Goal: Task Accomplishment & Management: Manage account settings

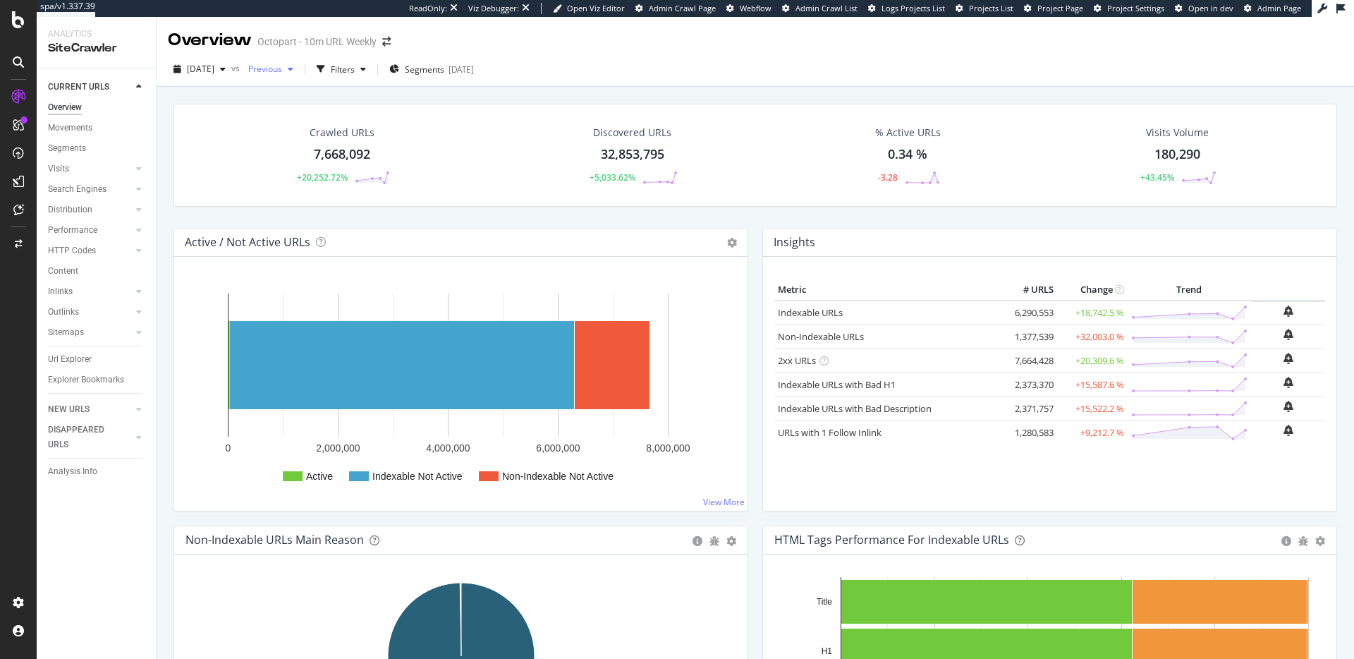
click at [282, 68] on span "Previous" at bounding box center [262, 69] width 39 height 12
click at [422, 147] on div "10.0M URLs" at bounding box center [398, 148] width 47 height 13
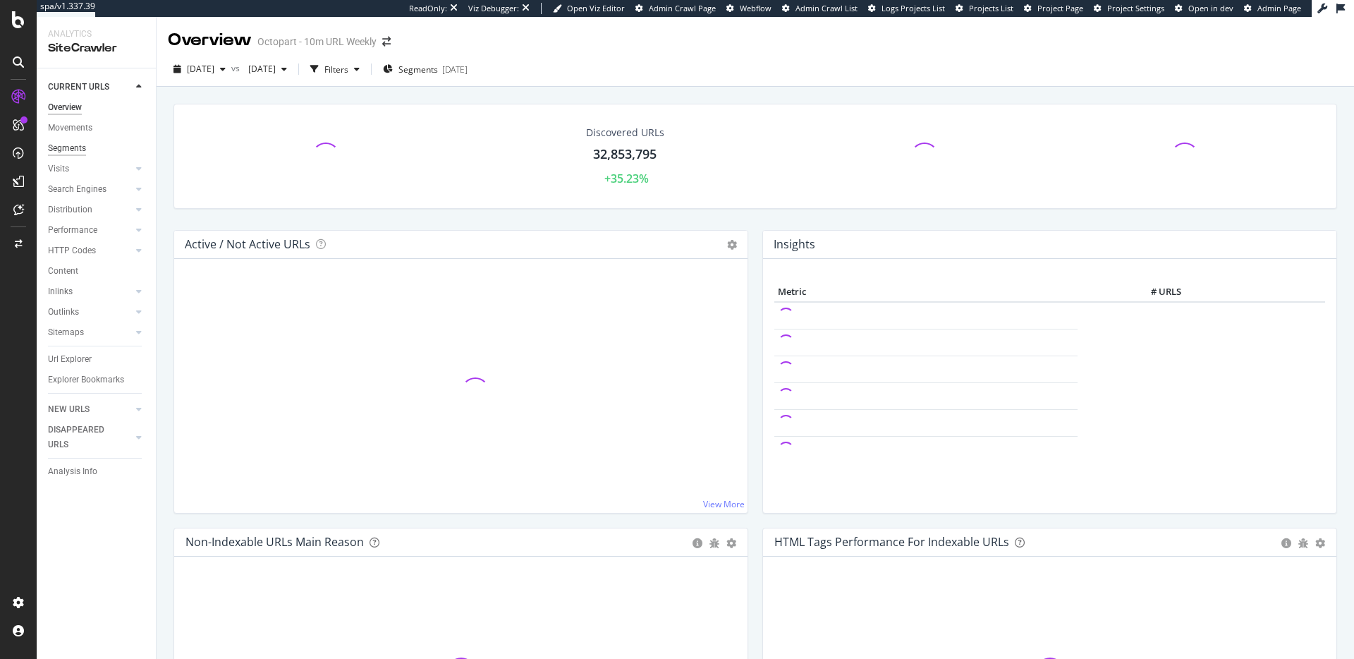
click at [78, 148] on div "Segments" at bounding box center [67, 148] width 38 height 15
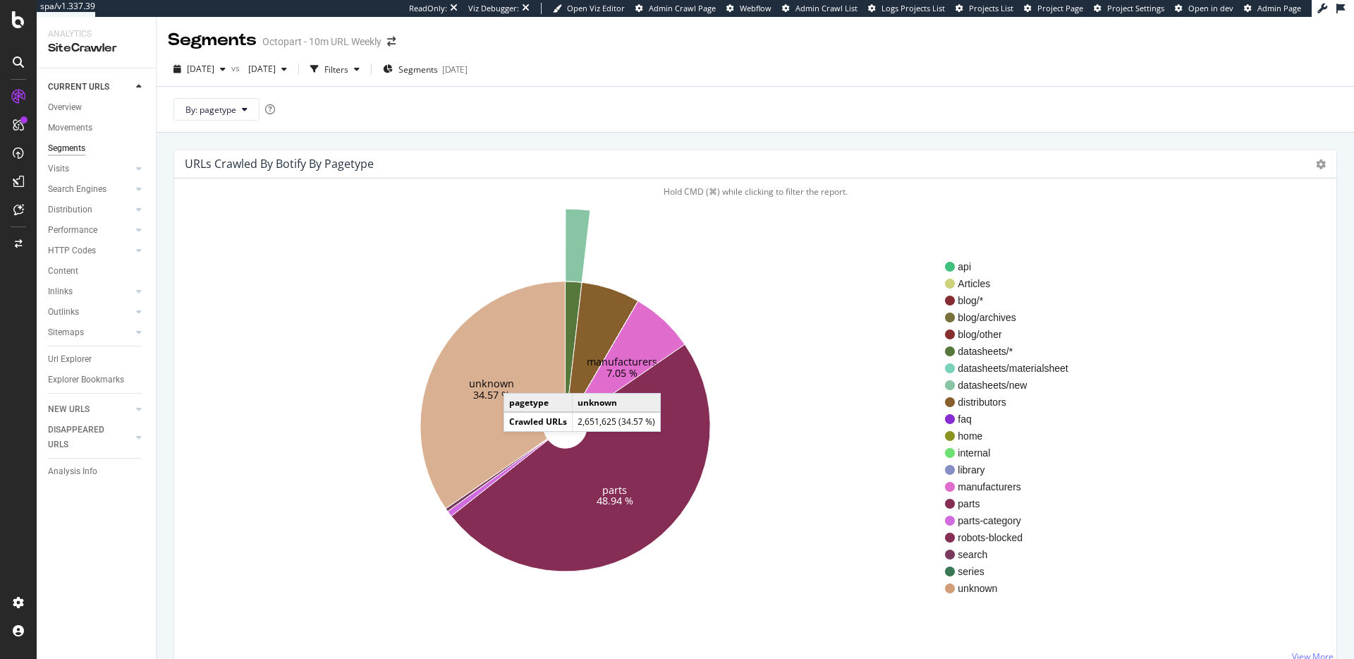
drag, startPoint x: 518, startPoint y: 379, endPoint x: 539, endPoint y: 355, distance: 32.0
click at [518, 379] on icon at bounding box center [492, 394] width 145 height 227
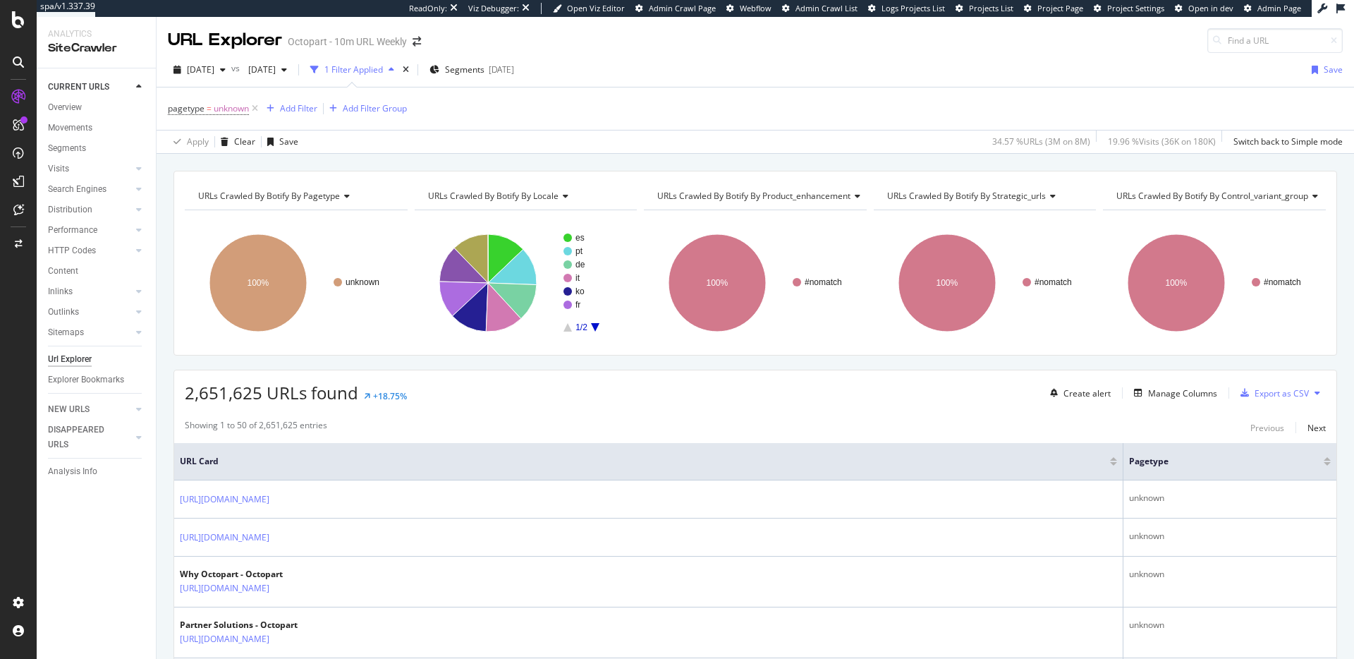
click at [593, 325] on icon "A chart." at bounding box center [595, 327] width 8 height 8
click at [568, 326] on icon "A chart." at bounding box center [567, 327] width 8 height 8
click at [578, 240] on text "es" at bounding box center [579, 238] width 9 height 10
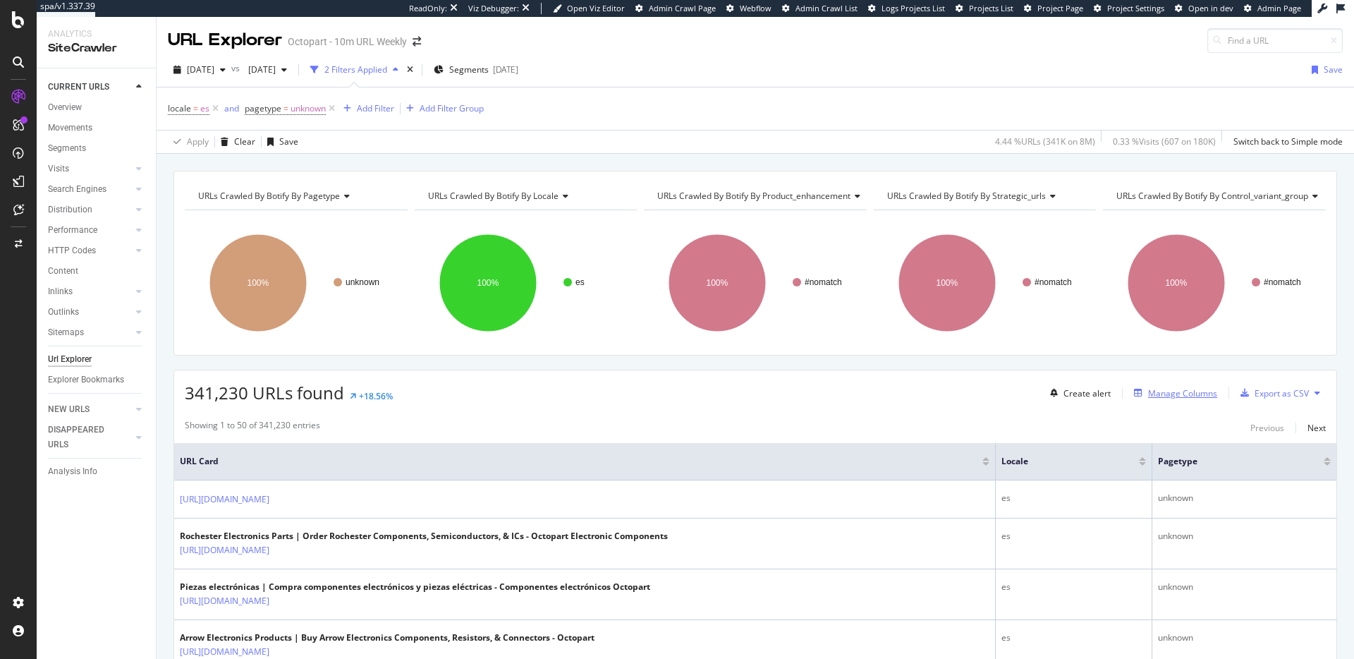
click at [1180, 396] on div "Manage Columns" at bounding box center [1182, 393] width 69 height 12
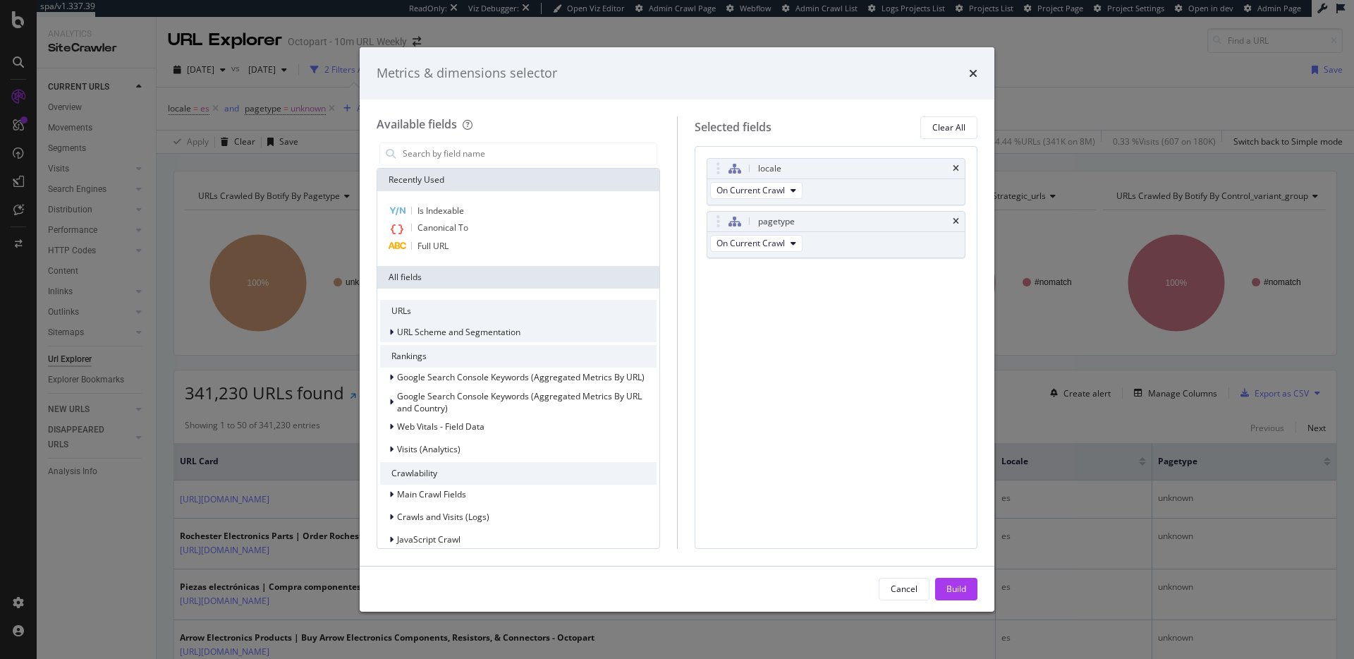
click at [413, 333] on span "URL Scheme and Segmentation" at bounding box center [458, 332] width 123 height 12
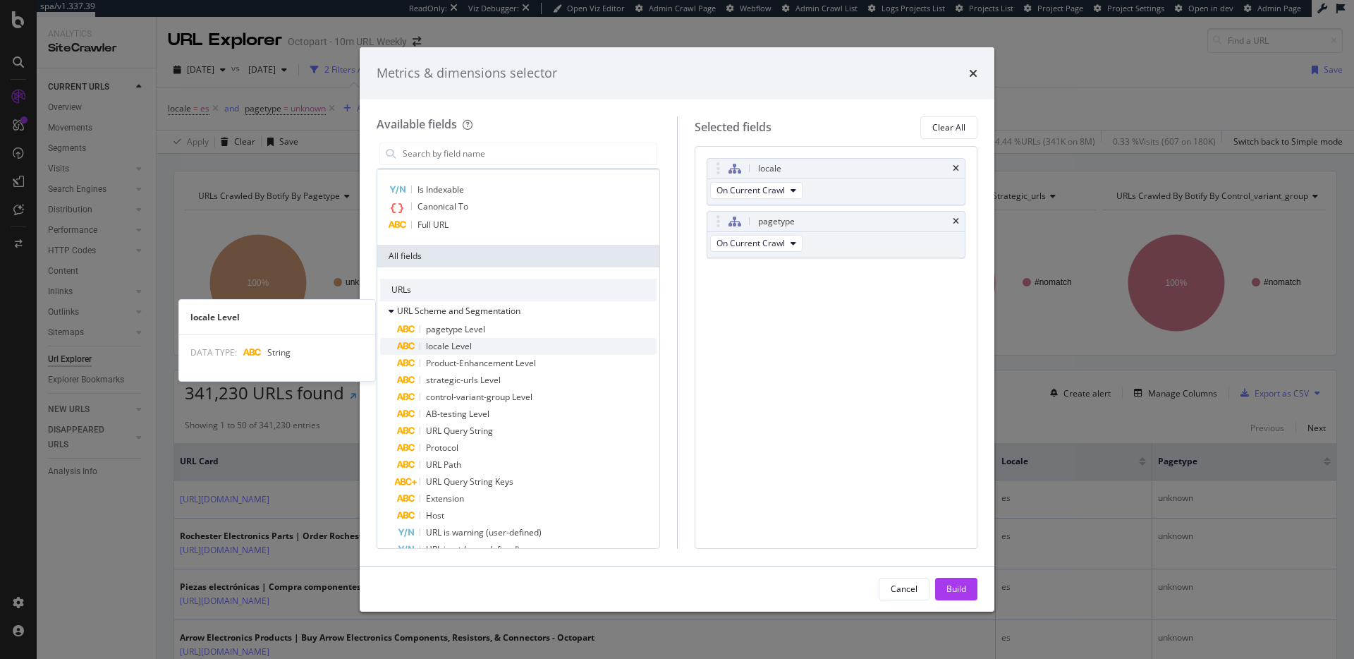
scroll to position [80, 0]
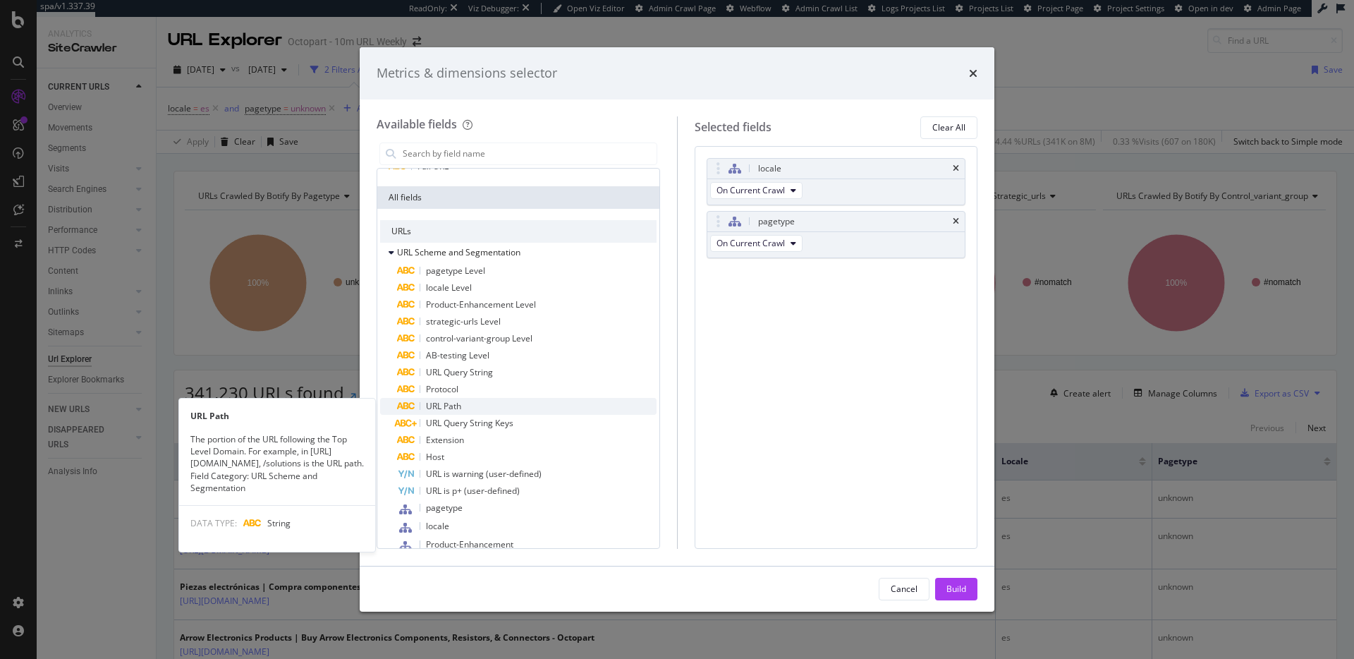
click at [540, 404] on div "URL Path" at bounding box center [526, 406] width 259 height 17
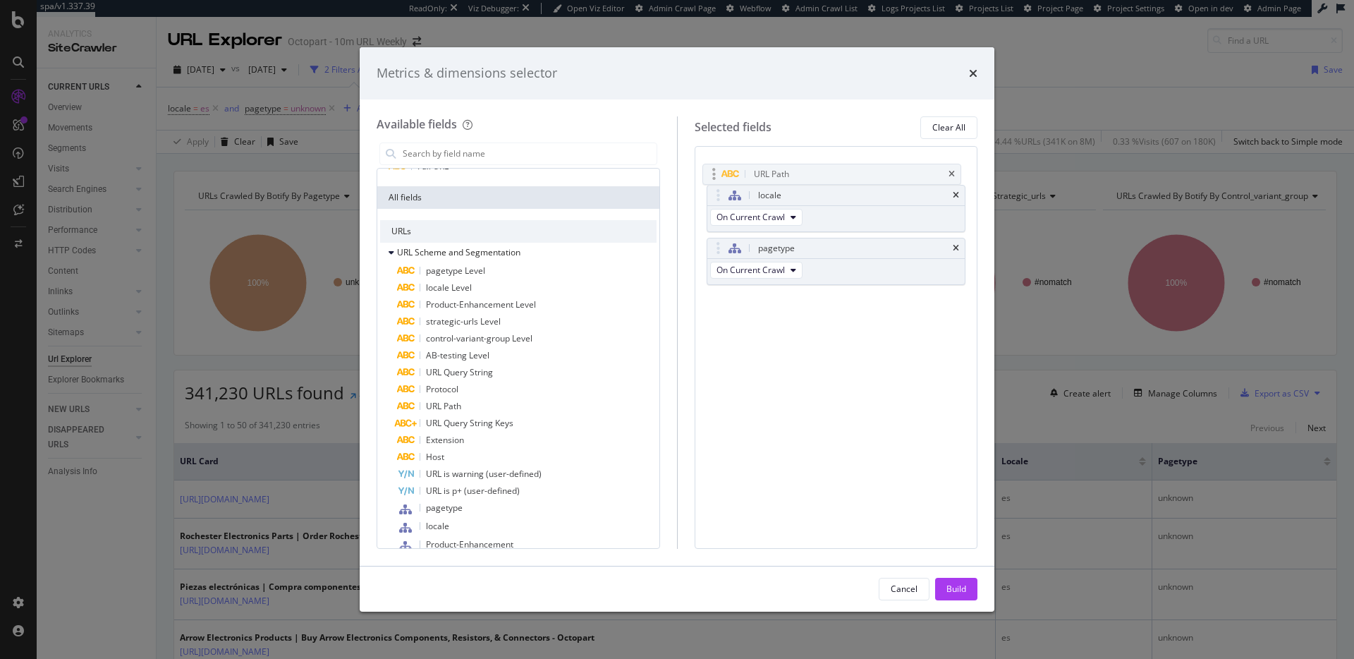
drag, startPoint x: 869, startPoint y: 273, endPoint x: 863, endPoint y: 169, distance: 104.5
click at [863, 169] on body "spa/v1.337.39 ReadOnly: Viz Debugger: Open Viz Editor Admin Crawl Page Webflow …" at bounding box center [677, 329] width 1354 height 659
click at [949, 592] on div "Build" at bounding box center [956, 588] width 20 height 12
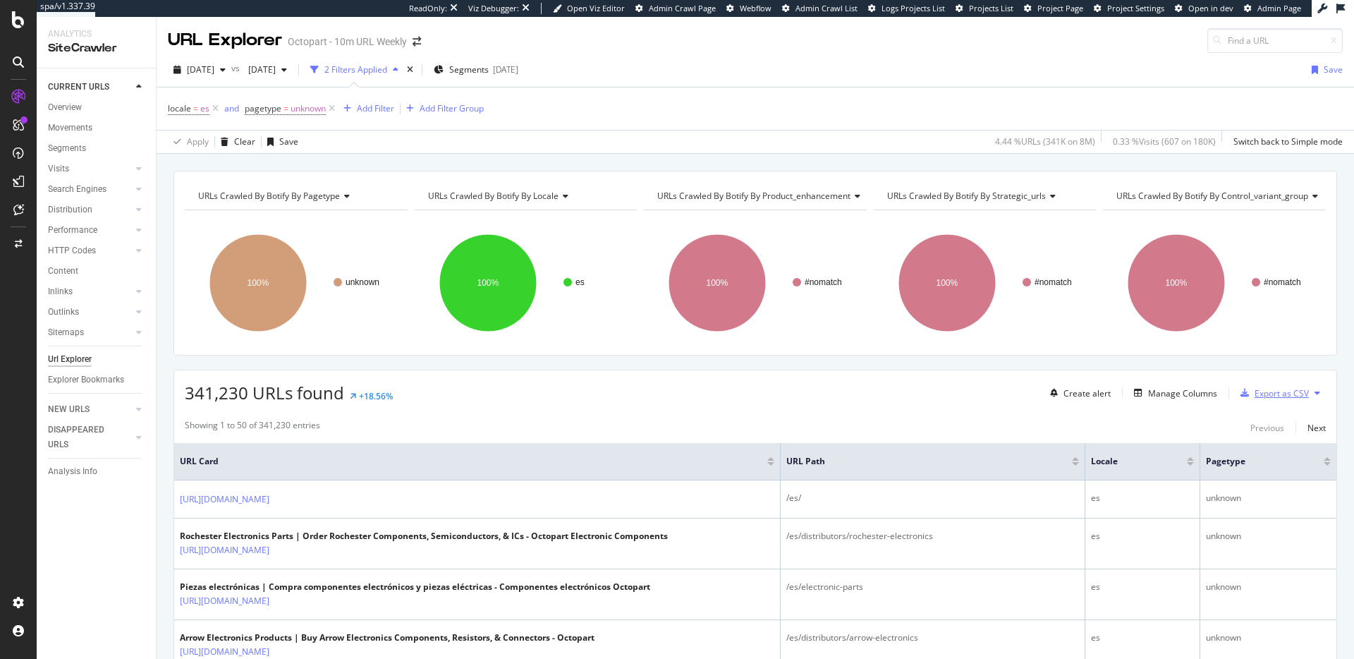
click at [1294, 397] on div "Export as CSV" at bounding box center [1281, 393] width 54 height 12
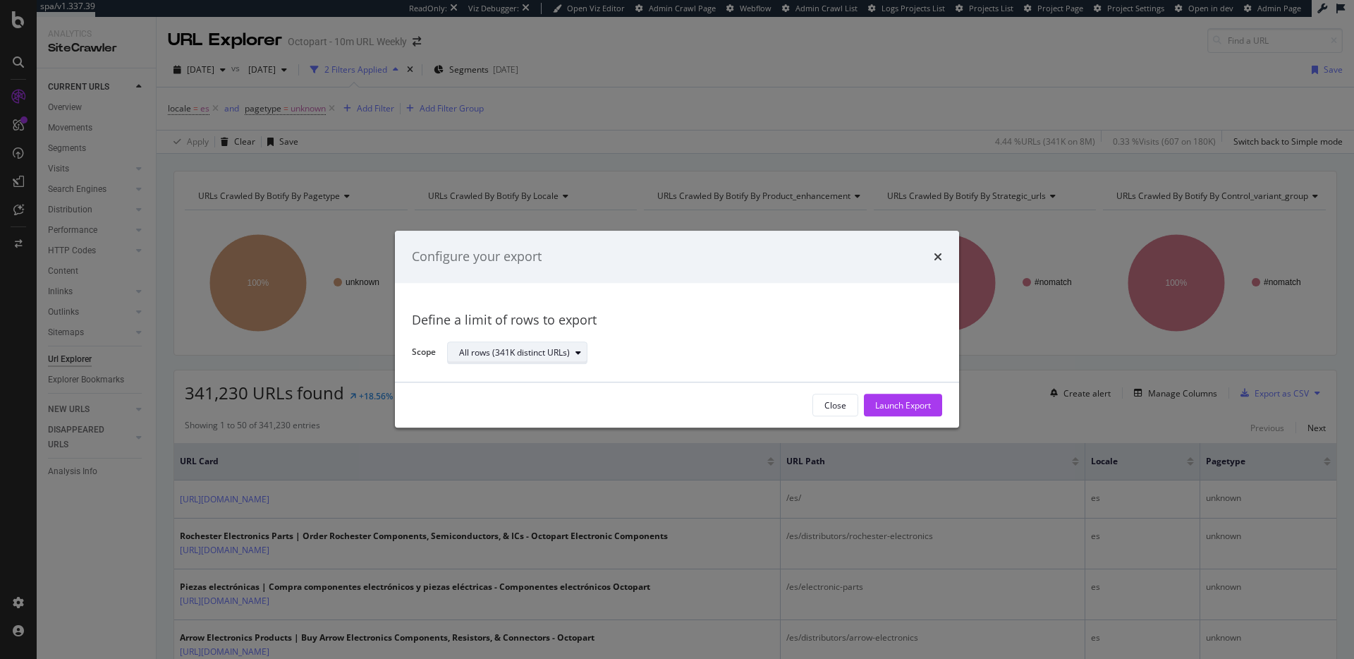
click at [555, 353] on div "All rows (341K distinct URLs)" at bounding box center [514, 352] width 111 height 8
click at [550, 392] on div "Define a limit" at bounding box center [524, 400] width 142 height 18
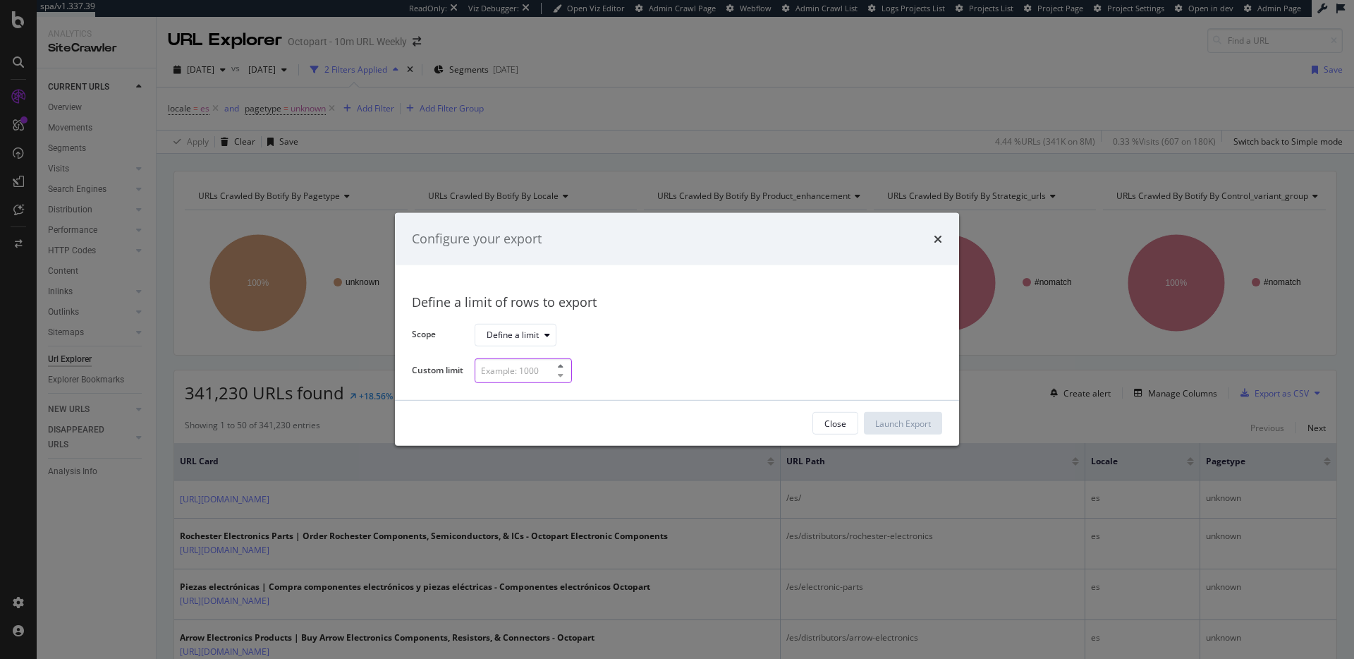
drag, startPoint x: 539, startPoint y: 372, endPoint x: 537, endPoint y: 342, distance: 30.5
click at [539, 372] on input "modal" at bounding box center [523, 370] width 97 height 25
type input "10000"
click at [897, 416] on div "Launch Export" at bounding box center [903, 423] width 56 height 21
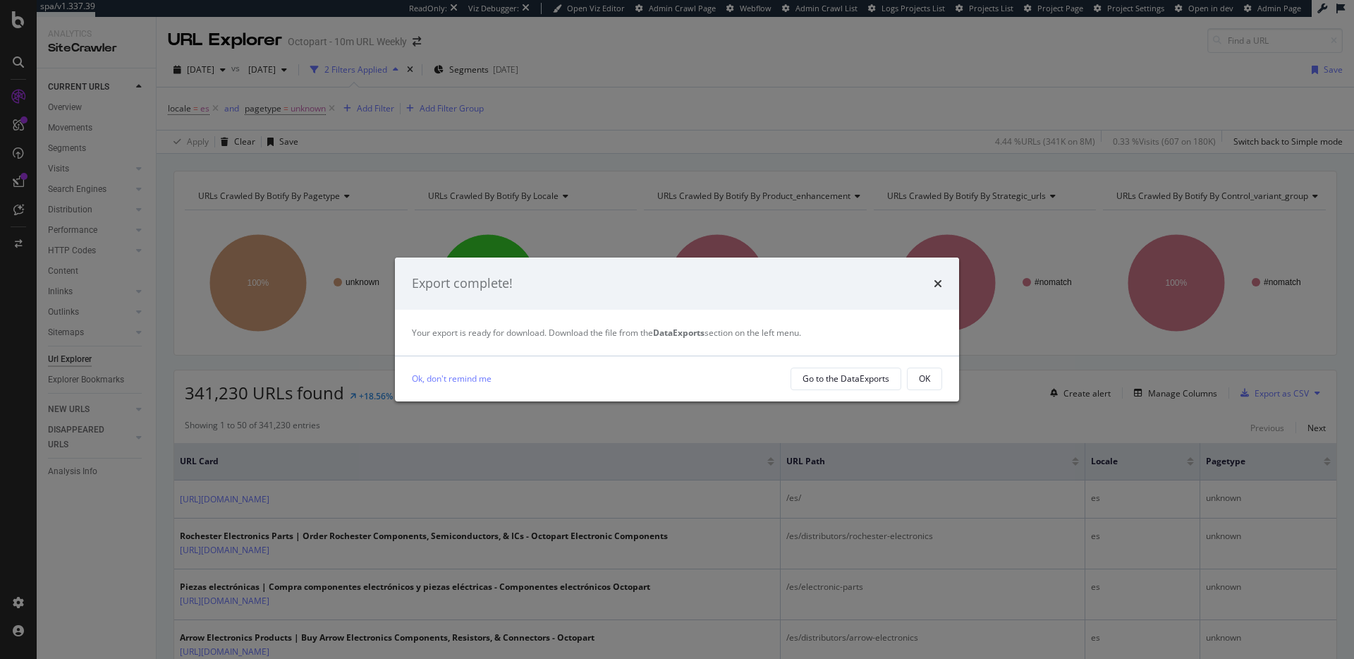
click at [911, 376] on button "OK" at bounding box center [924, 378] width 35 height 23
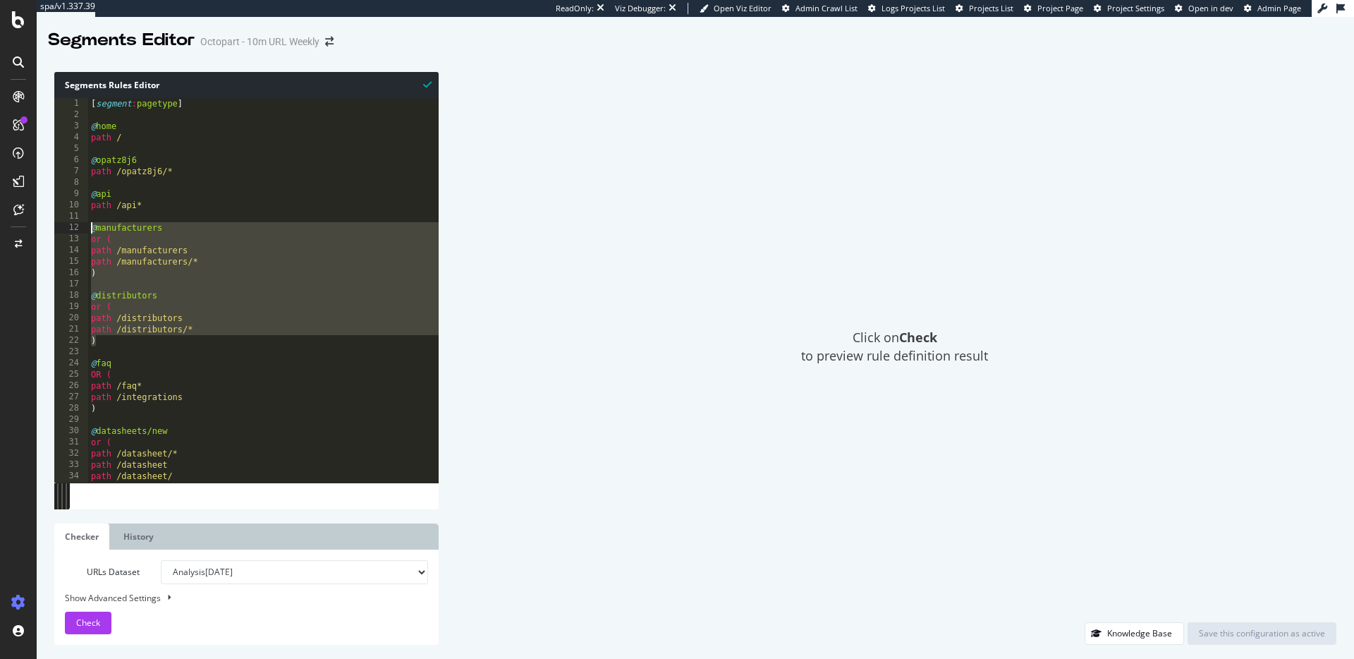
drag, startPoint x: 95, startPoint y: 334, endPoint x: 77, endPoint y: 231, distance: 103.9
click at [77, 231] on div ") 1 2 3 4 5 6 7 8 9 10 11 12 13 14 15 16 17 18 19 20 21 22 23 24 25 26 27 28 29…" at bounding box center [246, 290] width 384 height 384
paste textarea ")"
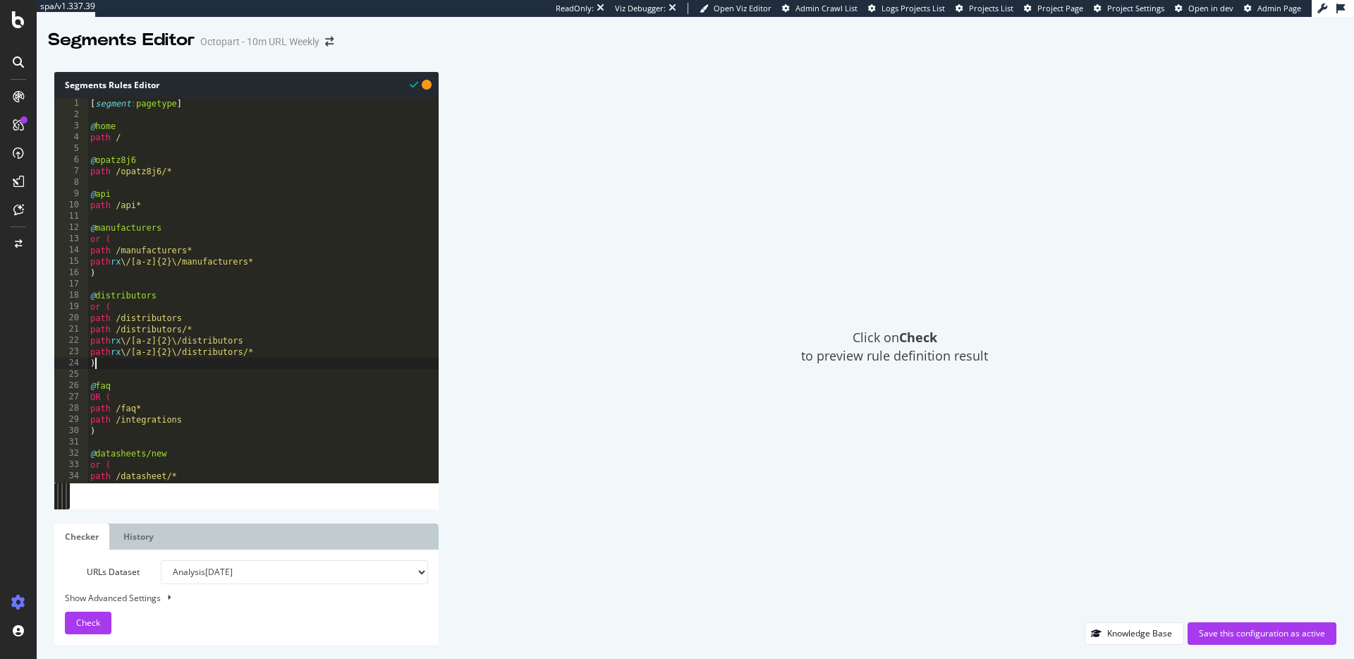
click at [258, 205] on div "[ segment : pagetype ] @ home path / @ opatz8j6 path /opatz8j6/* @ api path /ap…" at bounding box center [341, 301] width 508 height 407
type textarea "path /api*"
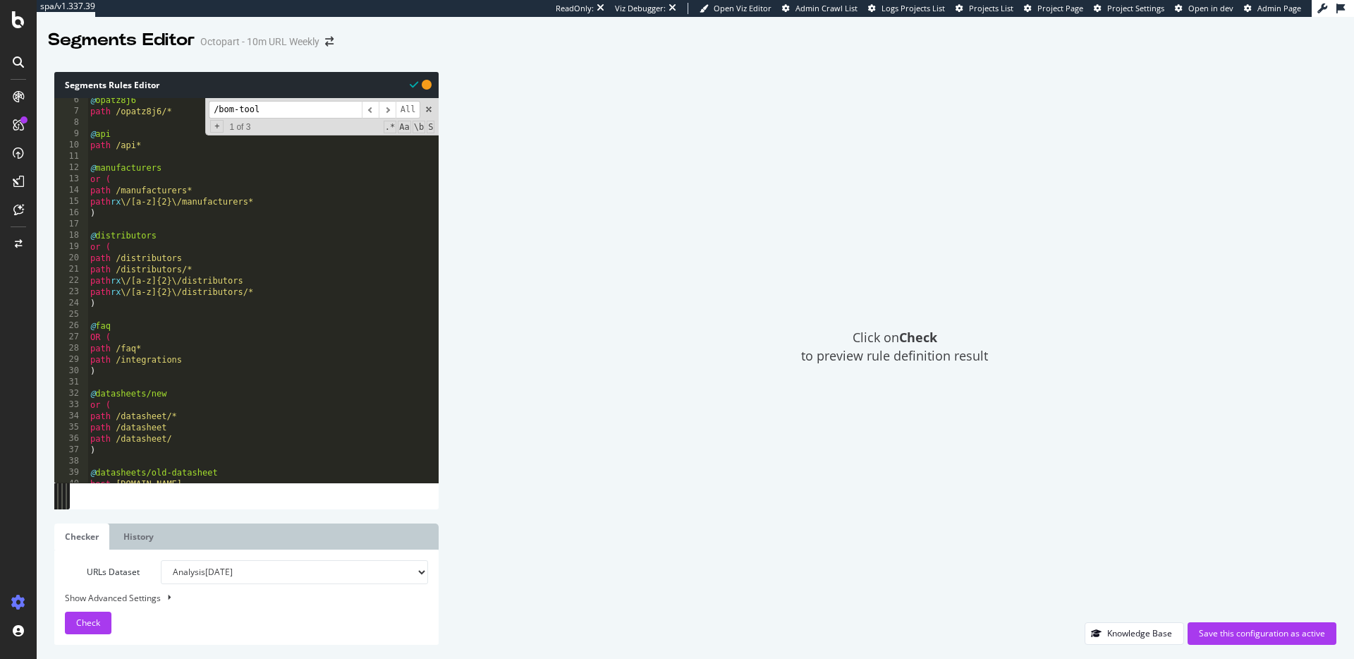
scroll to position [6, 0]
type input "/bom-tool"
drag, startPoint x: 267, startPoint y: 295, endPoint x: 87, endPoint y: 286, distance: 180.8
click at [87, 286] on div "path rx \/[a-z]{2}\/distributors/* 5 6 7 8 9 10 11 12 13 14 15 16 17 18 19 20 2…" at bounding box center [246, 290] width 384 height 384
type textarea "path rx \/[a-z]{2}\/distributors path rx \/[a-z]{2}\/distributors/*"
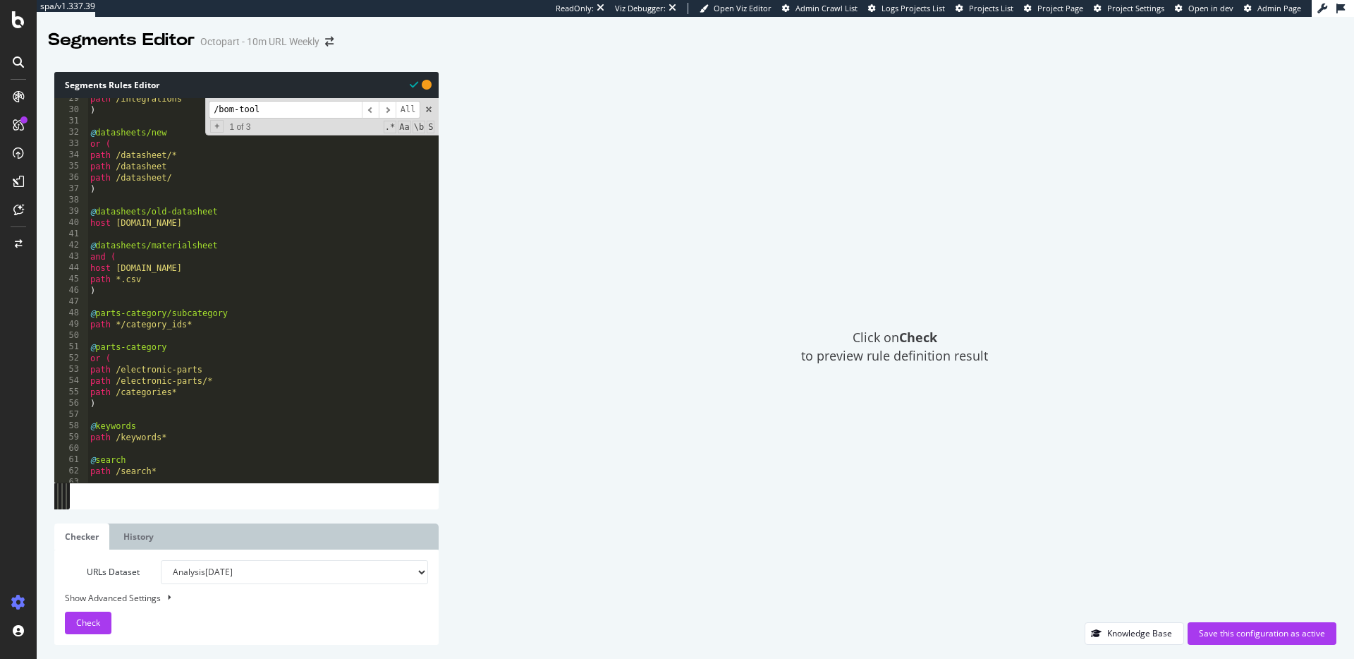
scroll to position [32, 0]
click at [389, 108] on span "​" at bounding box center [387, 110] width 17 height 18
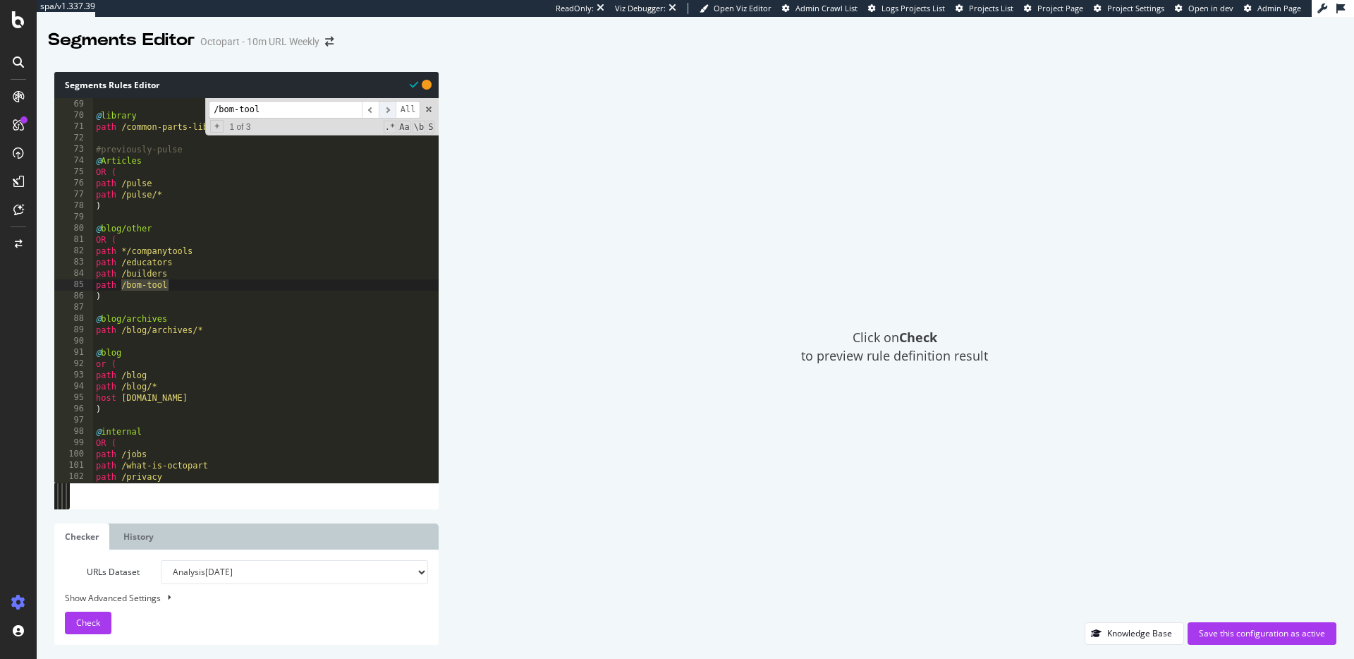
click at [389, 108] on span "​" at bounding box center [387, 110] width 17 height 18
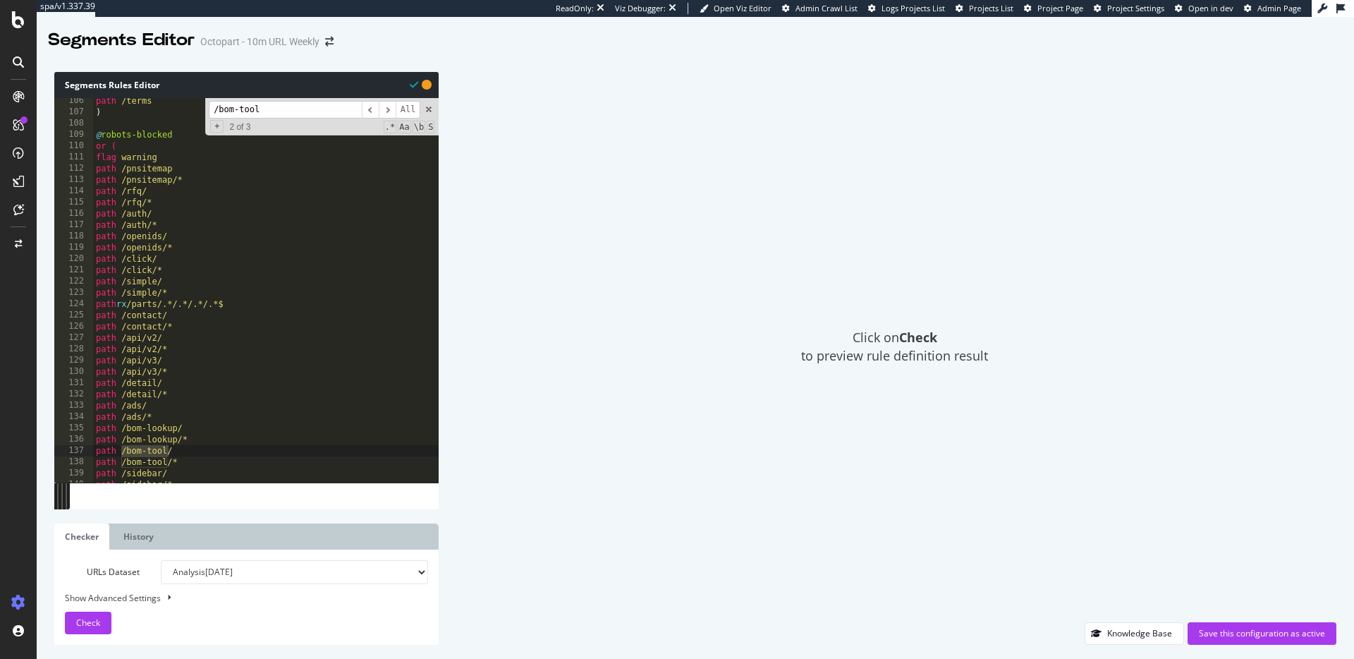
scroll to position [123, 0]
click at [276, 112] on input "/bom-tool" at bounding box center [285, 110] width 153 height 18
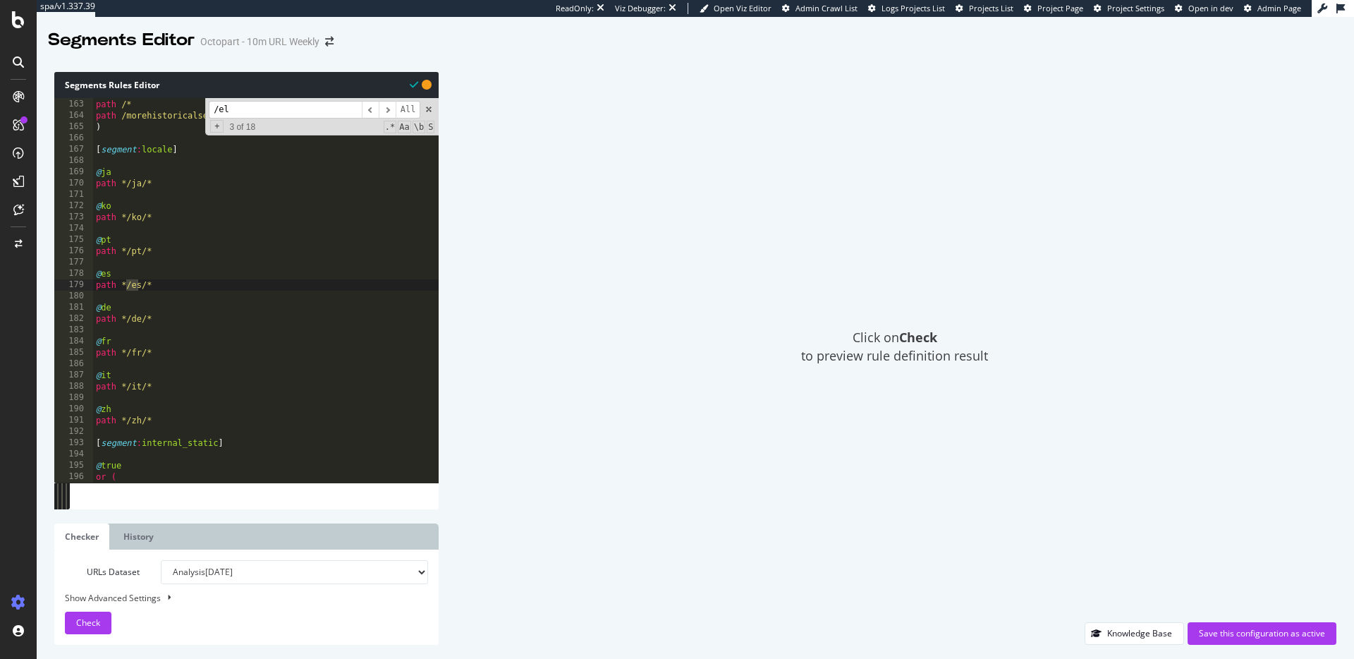
scroll to position [39, 0]
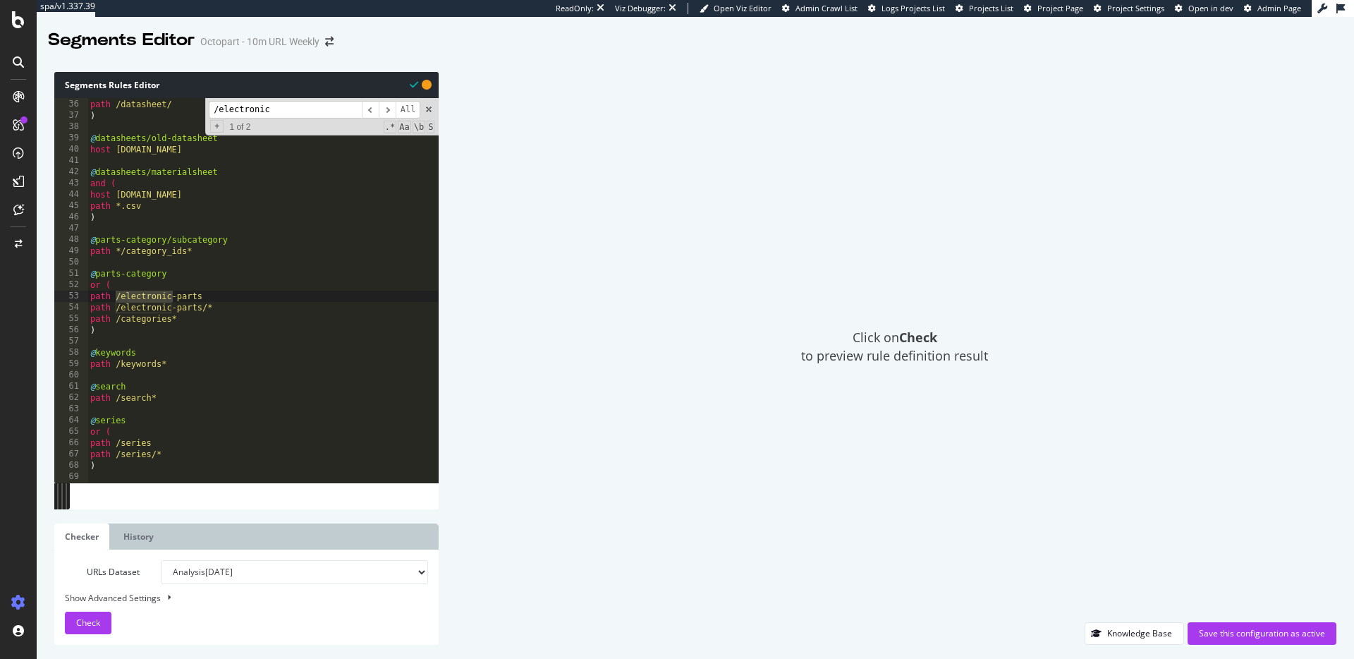
type input "/electronic"
type textarea "path /electronic-parts/*"
drag, startPoint x: 190, startPoint y: 306, endPoint x: 205, endPoint y: 303, distance: 15.8
click at [190, 306] on div "path /datasheet path /datasheet/ ) @ datasheets/old-datasheet host datasheet.oc…" at bounding box center [341, 290] width 508 height 407
click at [233, 303] on div "path /datasheet path /datasheet/ ) @ datasheets/old-datasheet host datasheet.oc…" at bounding box center [341, 290] width 508 height 407
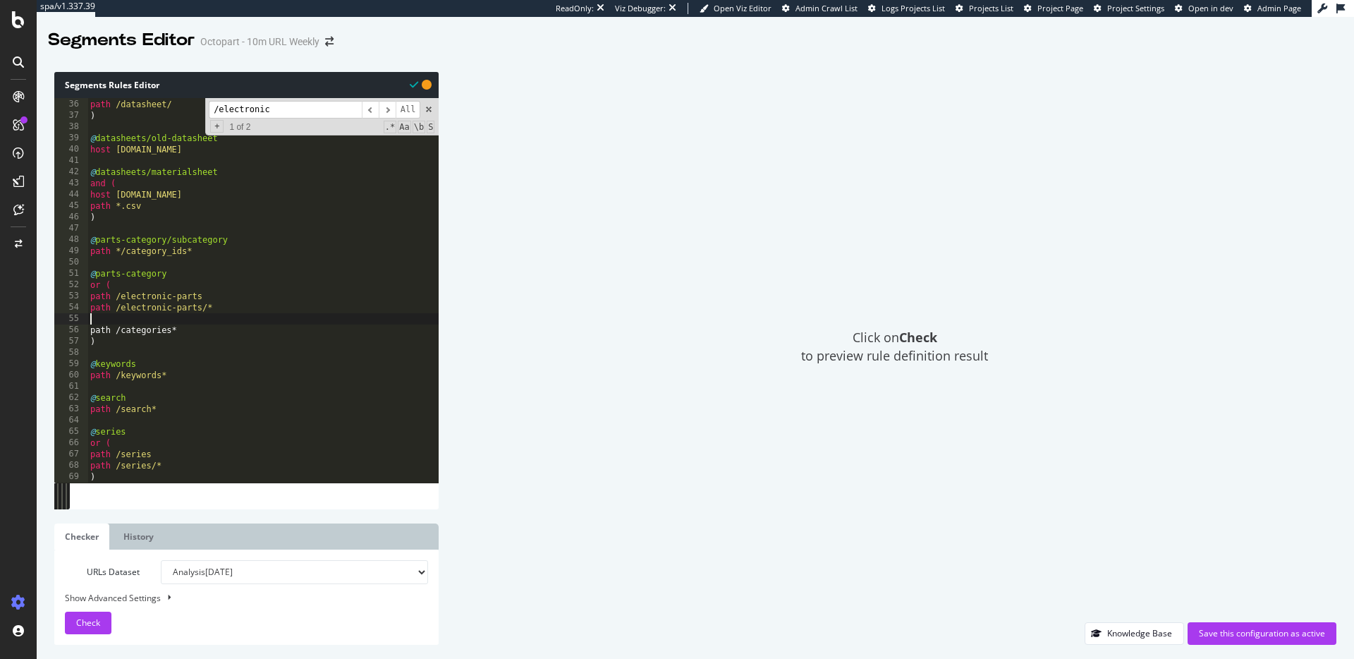
paste textarea "path rx \/[a-z]{2}\/distributors/*"
drag, startPoint x: 253, startPoint y: 315, endPoint x: 201, endPoint y: 331, distance: 54.4
click at [194, 316] on div "path /datasheet path /datasheet/ ) @ datasheets/old-datasheet host datasheet.oc…" at bounding box center [341, 290] width 508 height 407
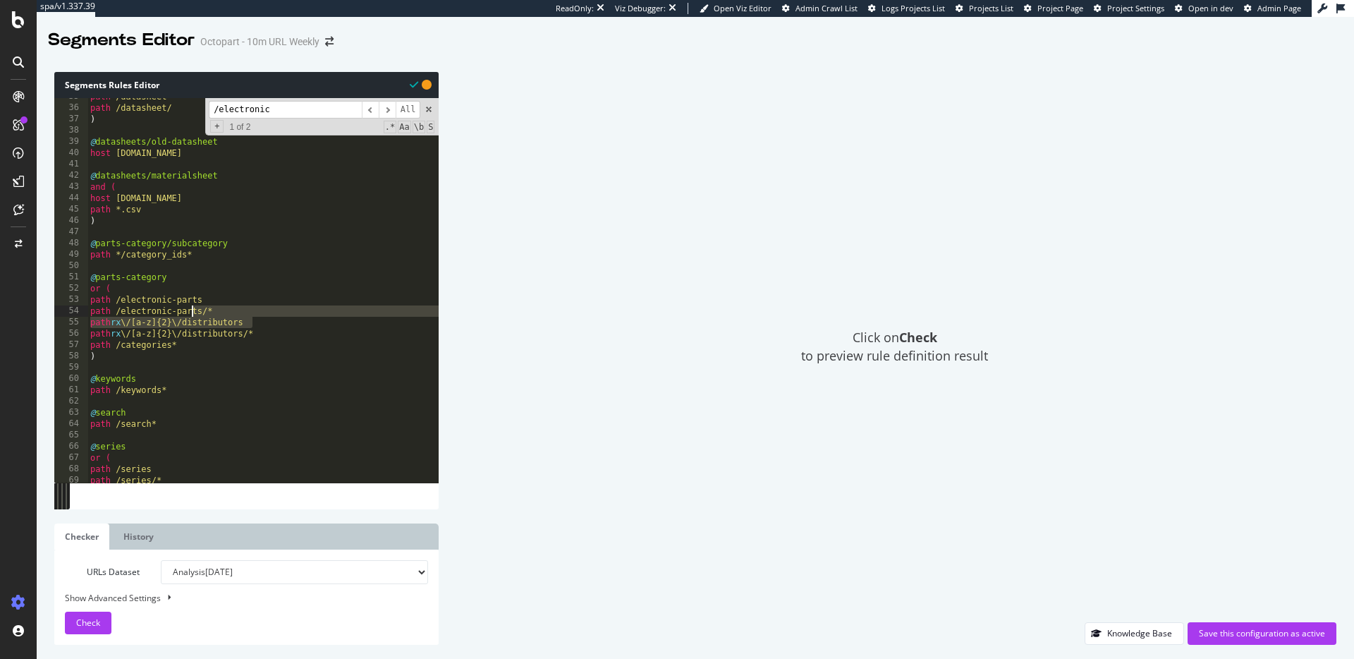
click at [248, 324] on div "path /datasheet path /datasheet/ ) @ datasheets/old-datasheet host datasheet.oc…" at bounding box center [341, 294] width 508 height 407
click at [254, 320] on div "path /datasheet path /datasheet/ ) @ datasheets/old-datasheet host datasheet.oc…" at bounding box center [341, 294] width 508 height 407
drag, startPoint x: 252, startPoint y: 337, endPoint x: 278, endPoint y: 365, distance: 37.4
click at [252, 337] on div "path /datasheet path /datasheet/ ) @ datasheets/old-datasheet host datasheet.oc…" at bounding box center [341, 294] width 508 height 407
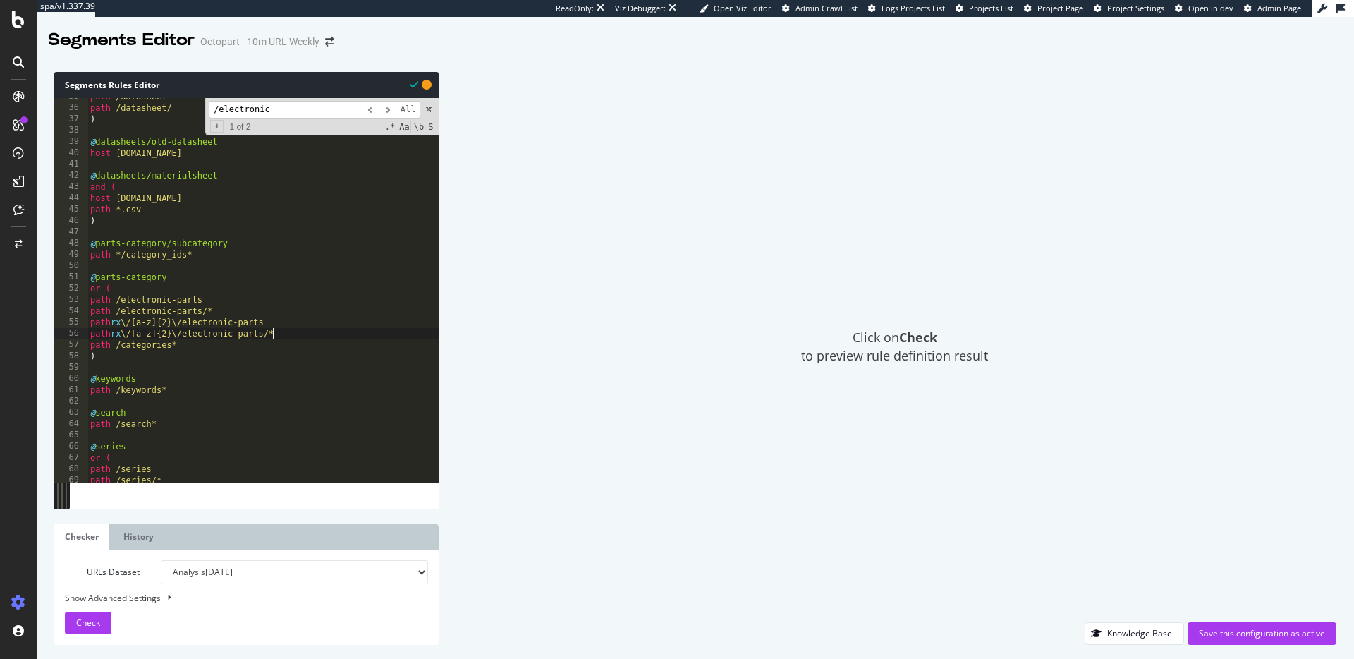
scroll to position [0, 15]
type textarea "path rx \/[a-z]{2}\/electronic-parts/*"
click at [293, 110] on input "/electronic" at bounding box center [285, 110] width 153 height 18
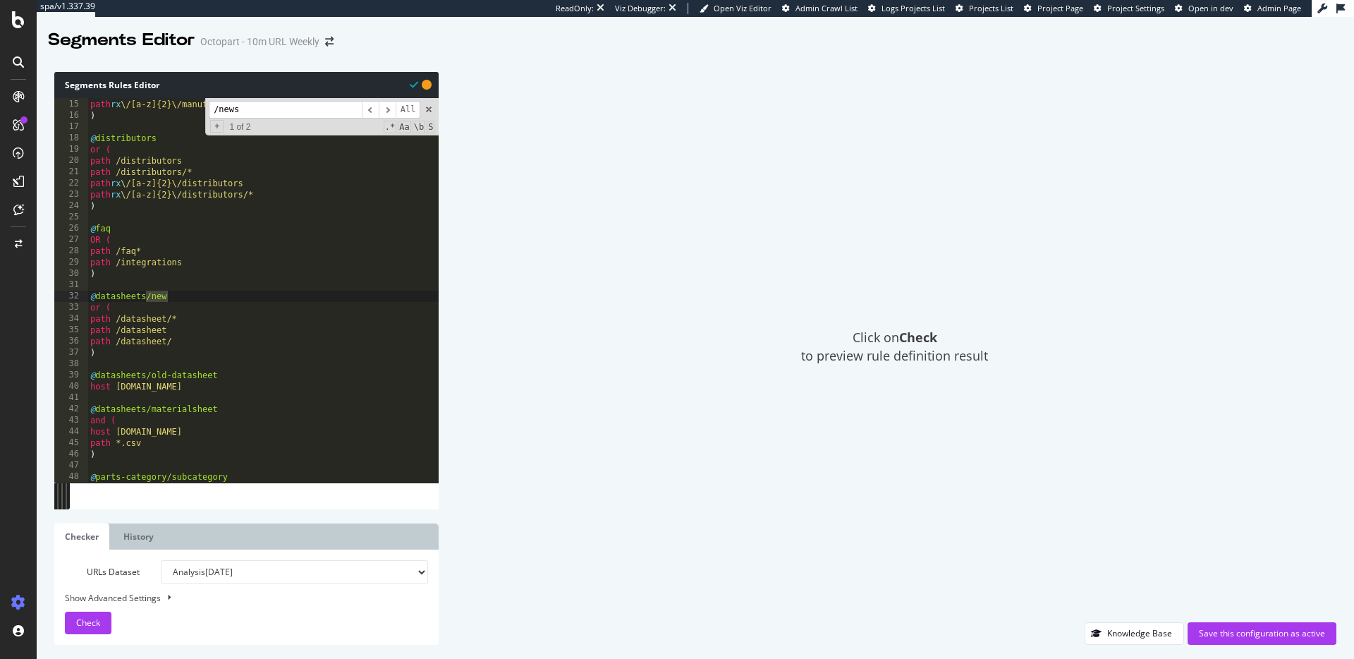
scroll to position [99, 0]
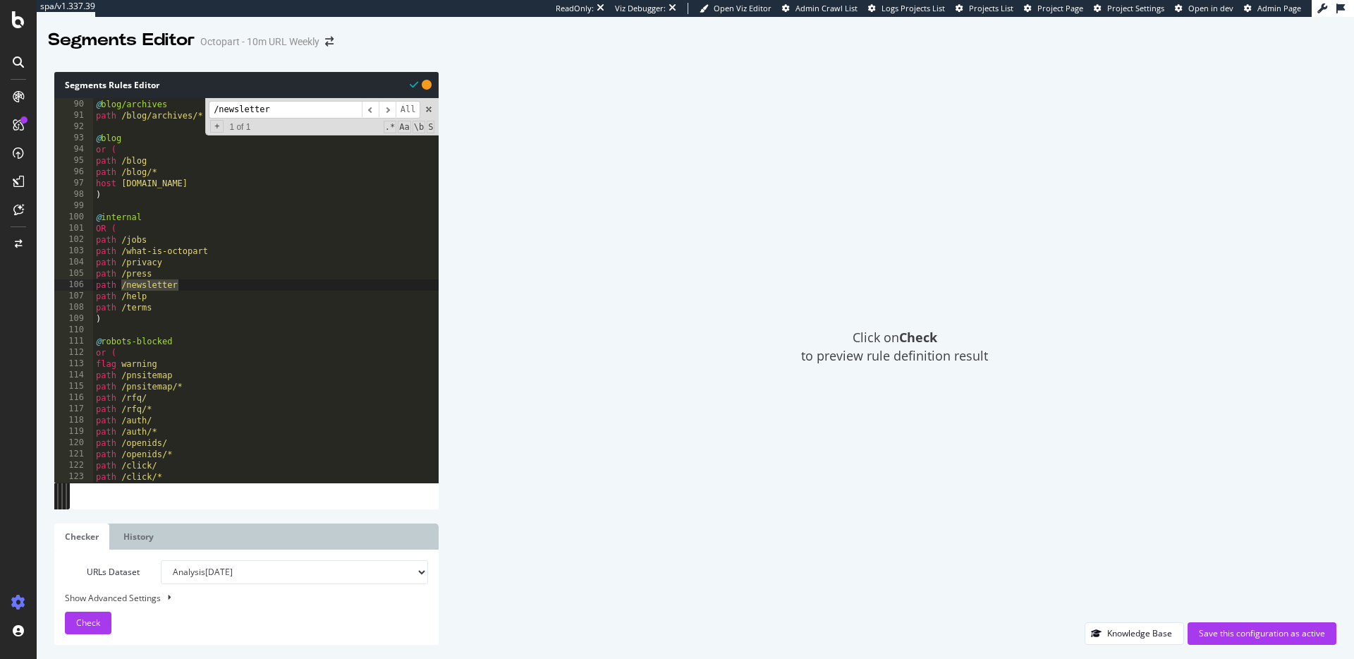
type input "/newsletter"
type textarea "path /newsletter"
click at [191, 281] on div "@ blog/archives path /blog/archives/* @ blog or ( path /blog path /blog/* host …" at bounding box center [347, 290] width 508 height 407
paste textarea "path rx \/[a-z]{2}\/distributors/*"
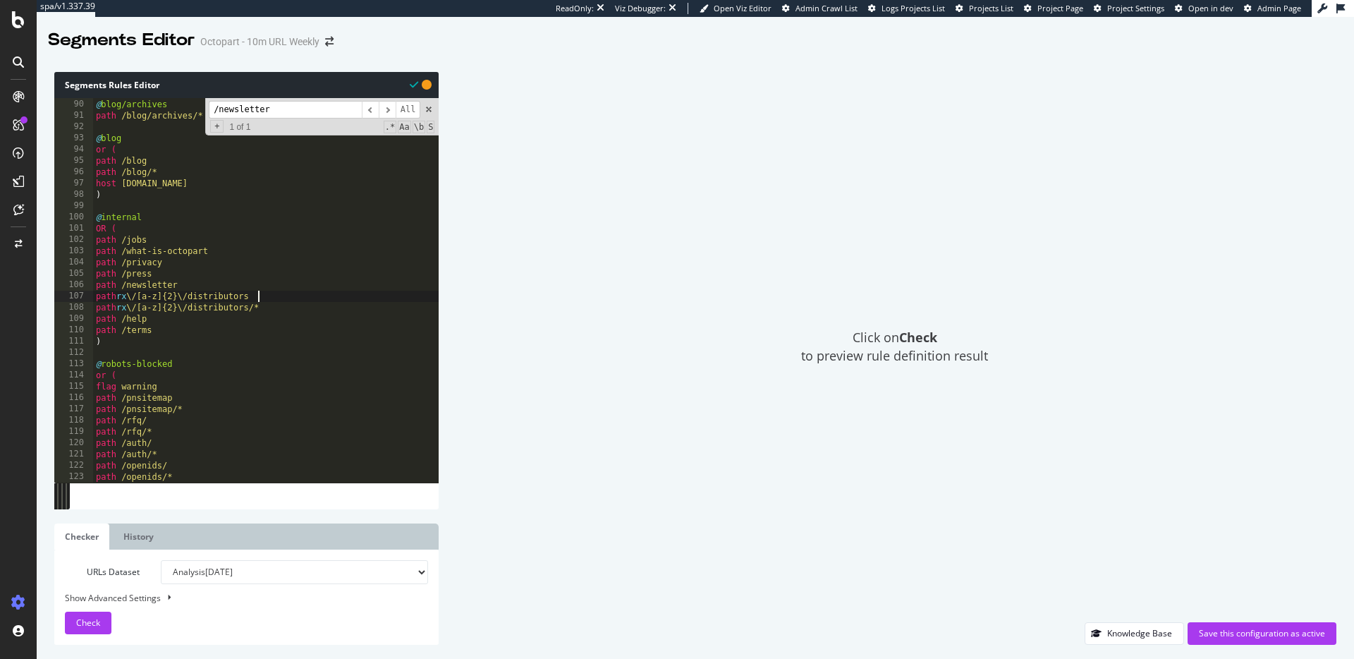
drag, startPoint x: 259, startPoint y: 295, endPoint x: 288, endPoint y: 318, distance: 36.7
click at [261, 296] on div "@ blog/archives path /blog/archives/* @ blog or ( path /blog path /blog/* host …" at bounding box center [347, 290] width 508 height 407
click at [255, 308] on div "@ blog/archives path /blog/archives/* @ blog or ( path /blog path /blog/* host …" at bounding box center [347, 290] width 508 height 407
drag, startPoint x: 259, startPoint y: 309, endPoint x: 271, endPoint y: 326, distance: 20.3
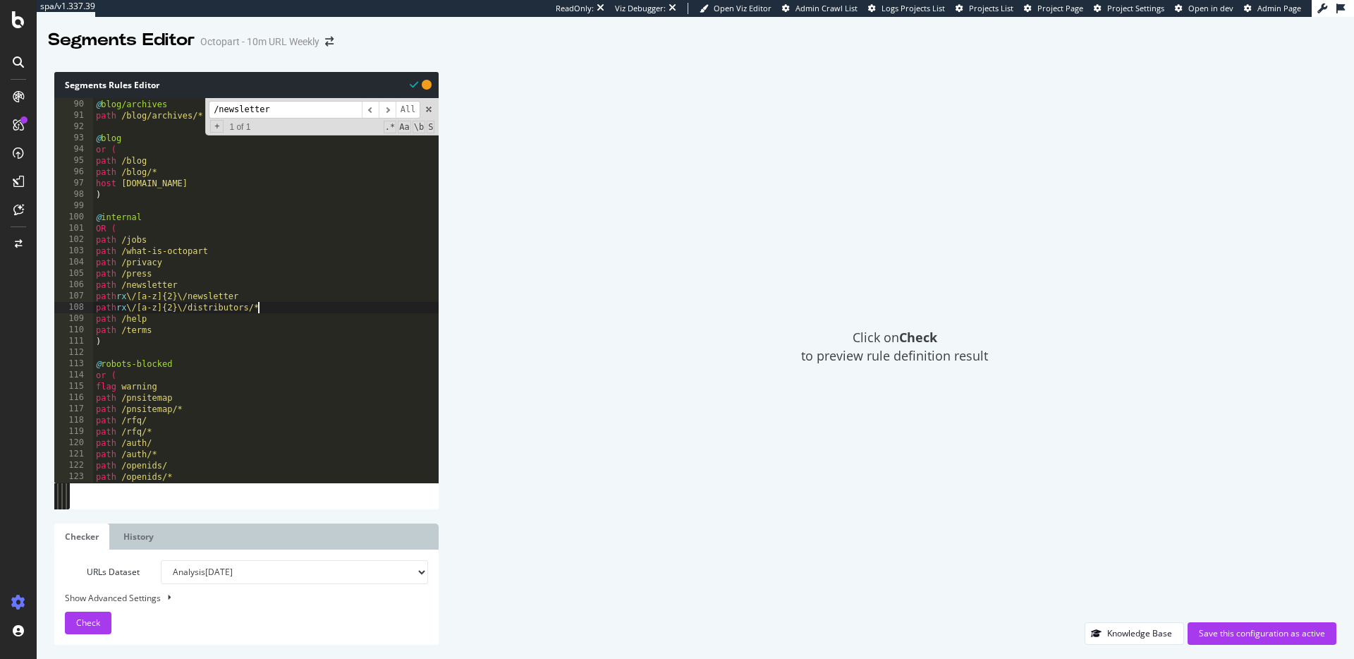
click at [259, 309] on div "@ blog/archives path /blog/archives/* @ blog or ( path /blog path /blog/* host …" at bounding box center [347, 290] width 508 height 407
type textarea "path rx \/[a-z]{2}\/newsletter/*"
click at [300, 107] on input "/newsletter" at bounding box center [285, 110] width 153 height 18
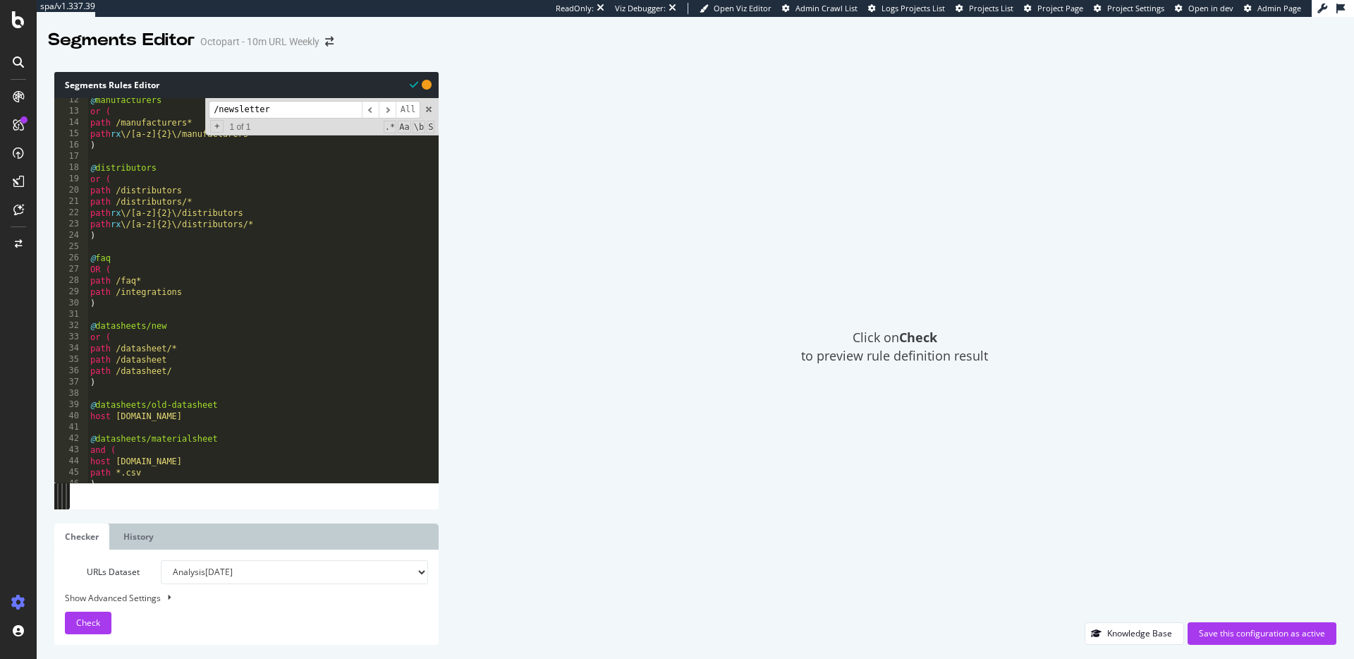
scroll to position [15, 0]
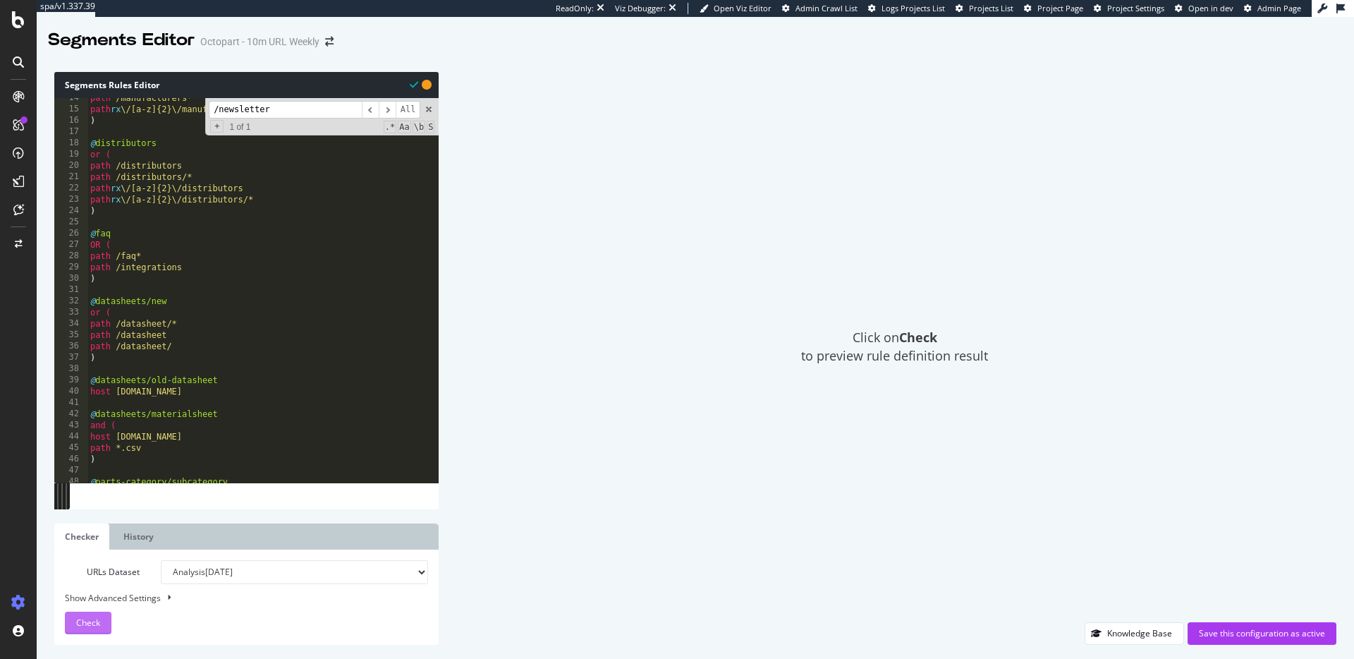
click at [99, 617] on span "Check" at bounding box center [88, 622] width 24 height 12
click at [708, 428] on div "Checking" at bounding box center [895, 347] width 884 height 550
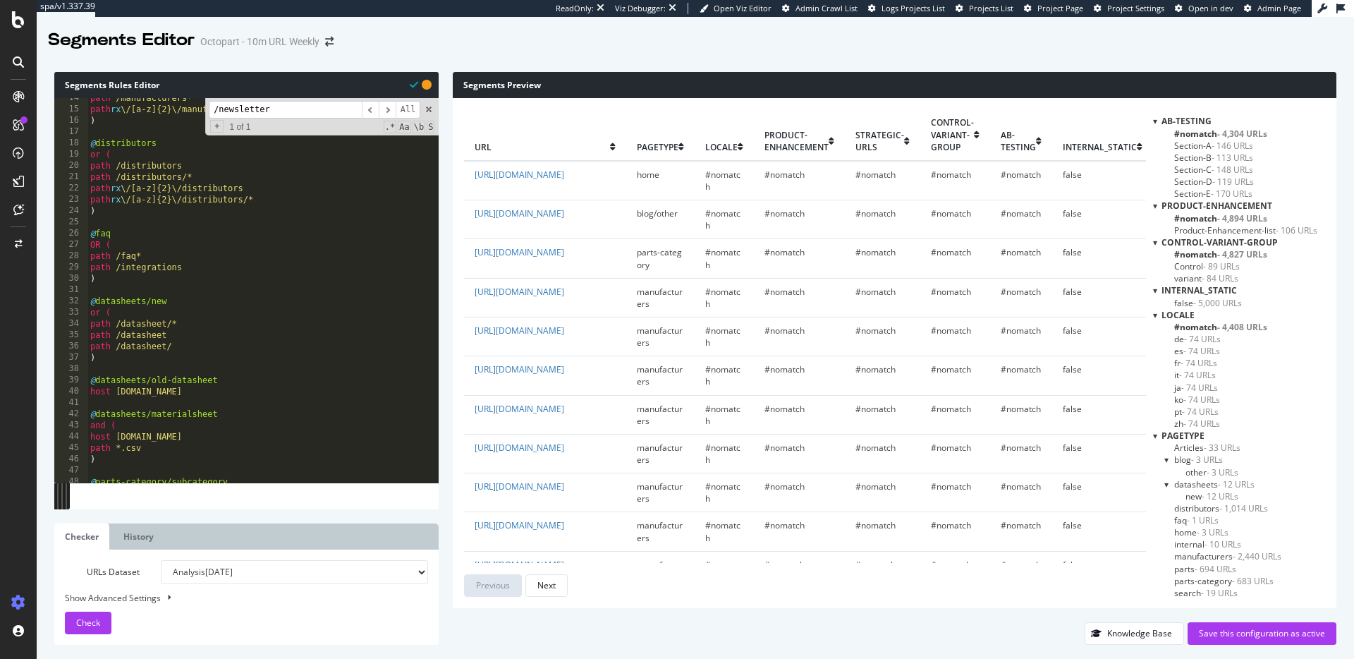
scroll to position [50, 0]
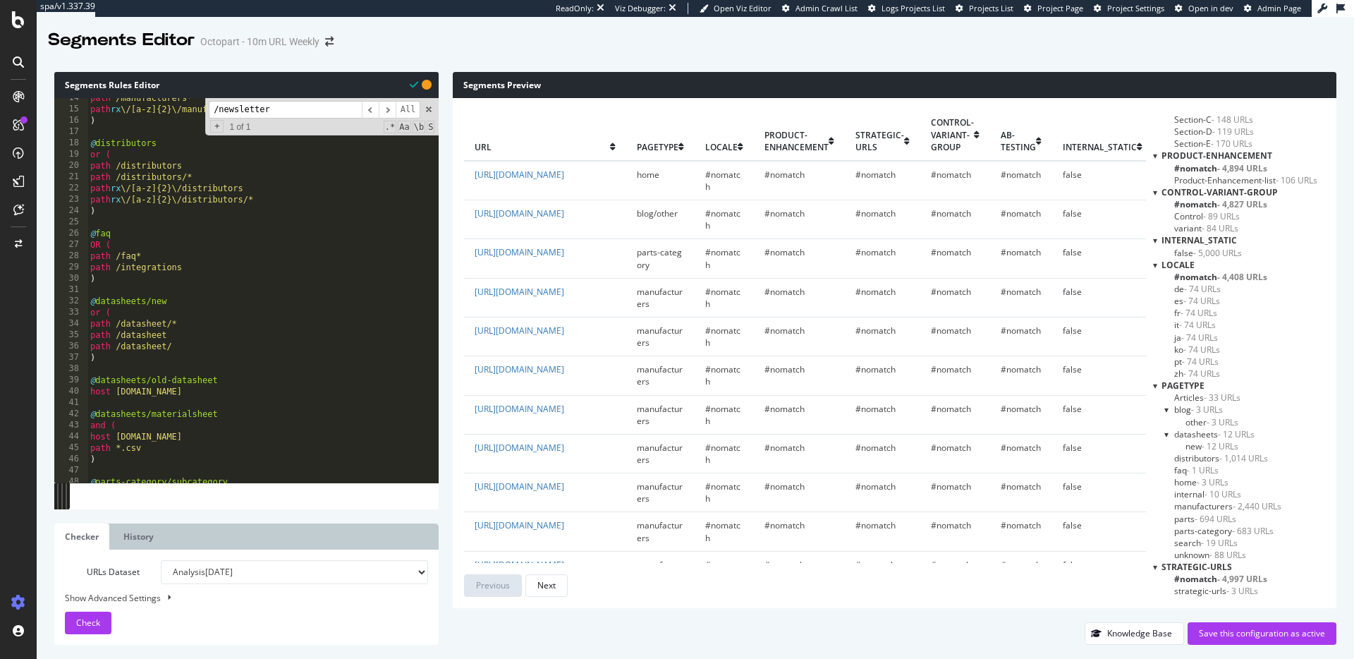
click at [1205, 288] on span "- 74 URLs" at bounding box center [1202, 289] width 37 height 12
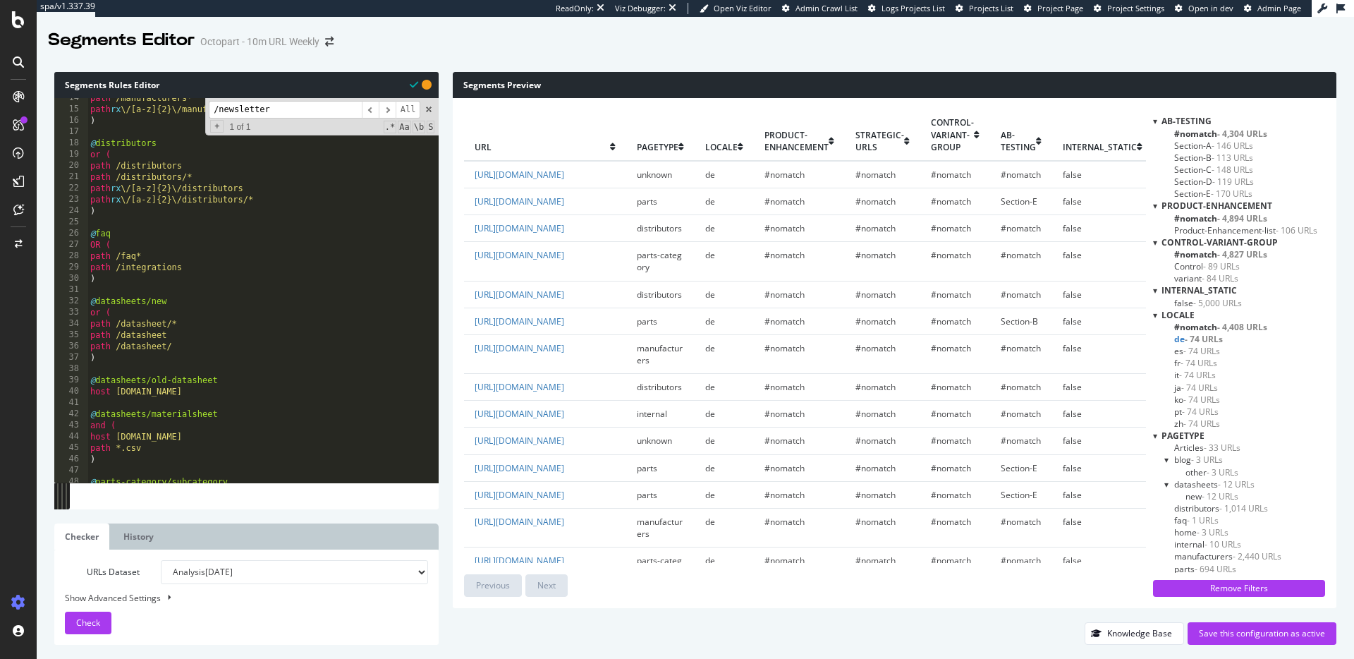
scroll to position [74, 0]
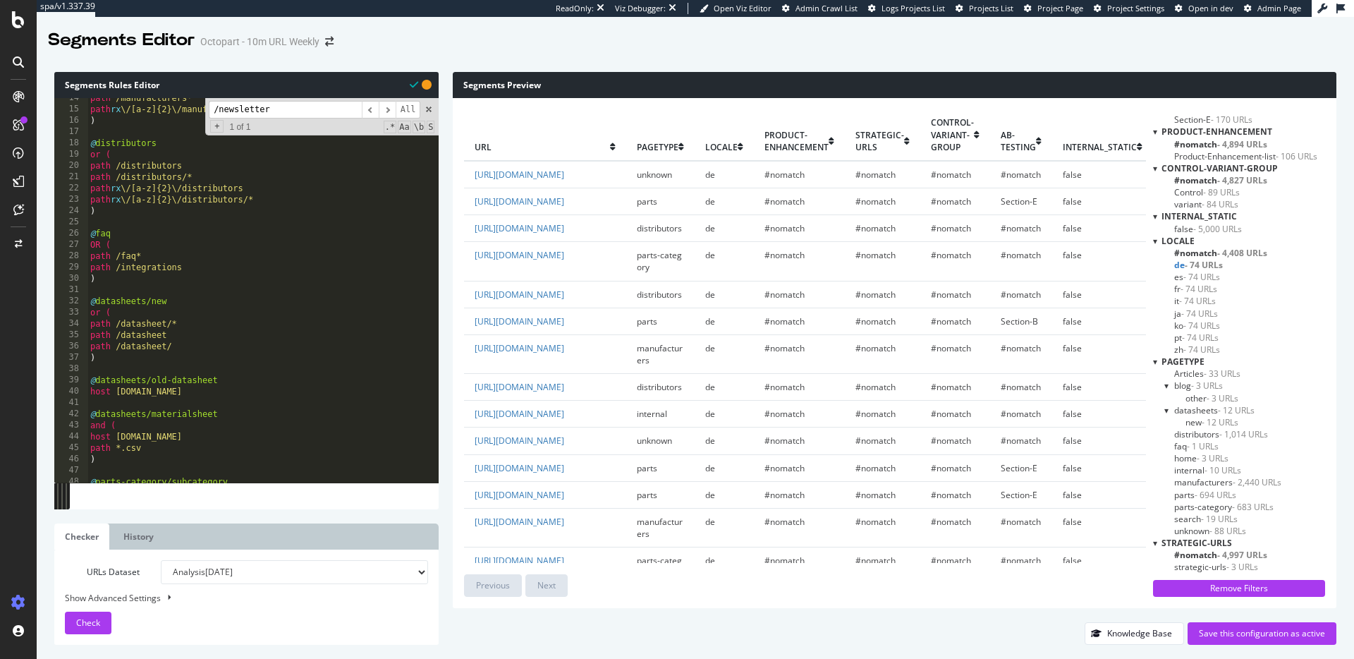
click at [190, 571] on select "Analysis 2025 Sep. 12th Analysis 2025 Sep. 9th Analysis 2025 Sep. 5th Analysis …" at bounding box center [294, 572] width 267 height 24
select select "urlList"
click at [161, 560] on select "Analysis 2025 Sep. 12th Analysis 2025 Sep. 9th Analysis 2025 Sep. 5th Analysis …" at bounding box center [294, 572] width 267 height 24
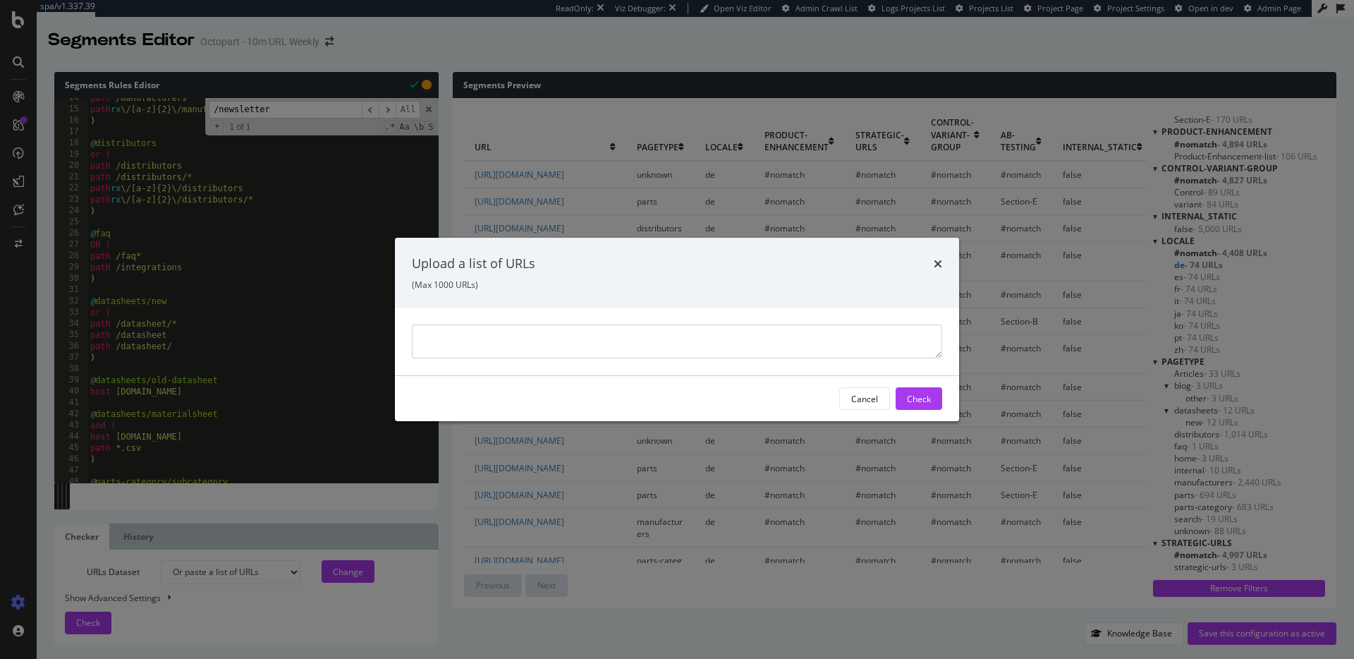
type textarea "https://octopart.com/es/ https://octopart.com/es/distributors/rochester-electro…"
paste textarea "https://octopart.com/es/ https://octopart.com/es/distributors/rochester-electro…"
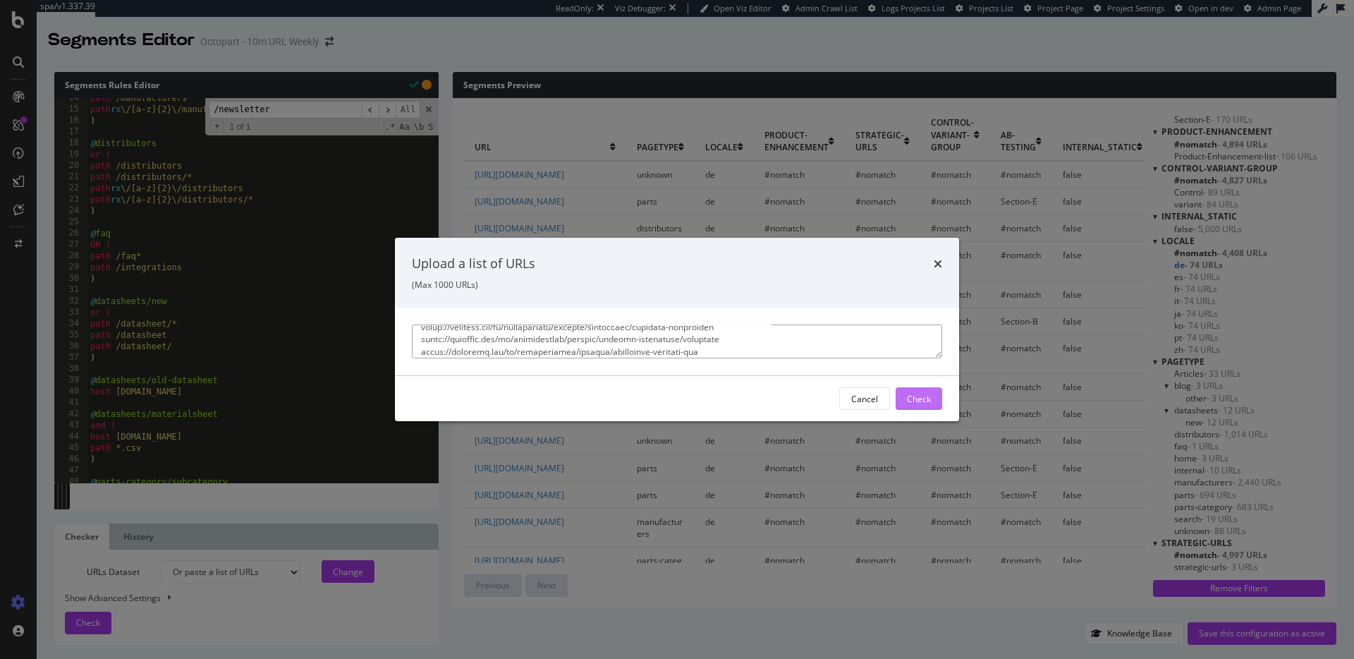
type textarea "https://octopart.com/es/ https://octopart.com/es/distributors/rochester-electro…"
click at [917, 387] on button "Check" at bounding box center [919, 398] width 47 height 23
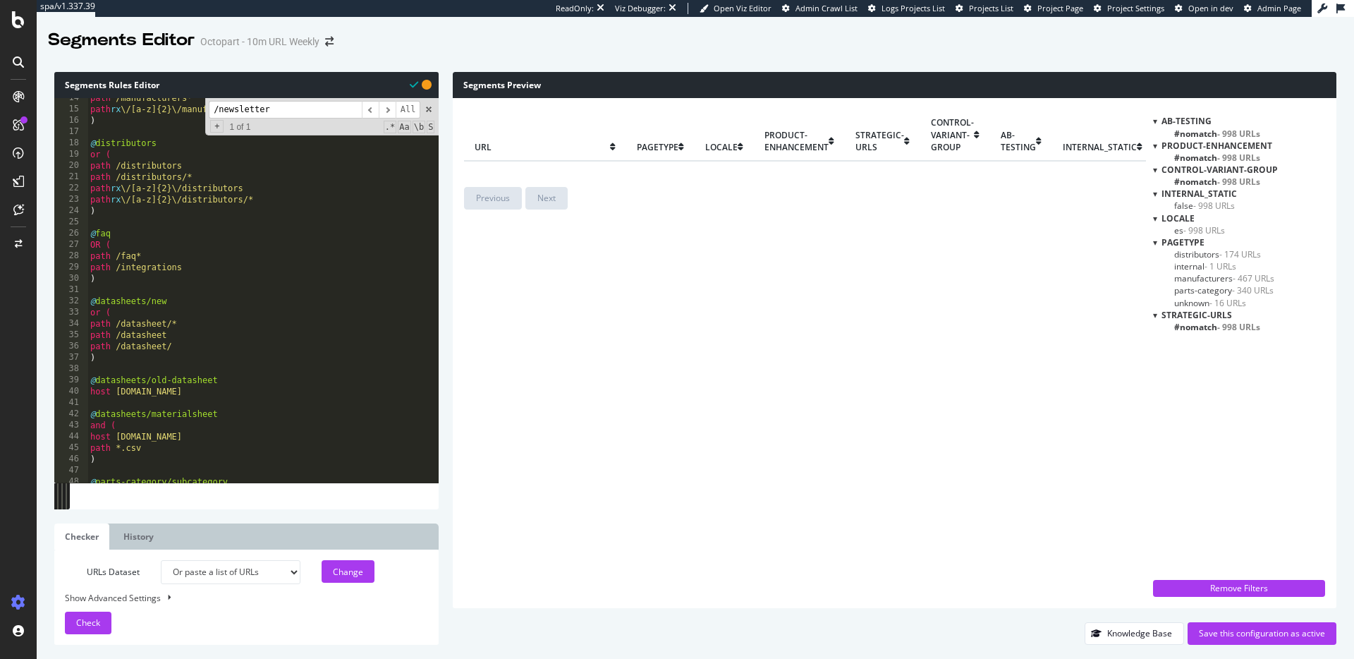
click at [527, 164] on div "url pagetype locale Product-Enhancement strategic-urls control-variant-group AB…" at bounding box center [804, 142] width 681 height 66
drag, startPoint x: 573, startPoint y: 154, endPoint x: 582, endPoint y: 155, distance: 9.3
click at [575, 154] on th "url" at bounding box center [545, 134] width 162 height 51
click at [1209, 229] on span "- 998 URLs" at bounding box center [1204, 230] width 42 height 12
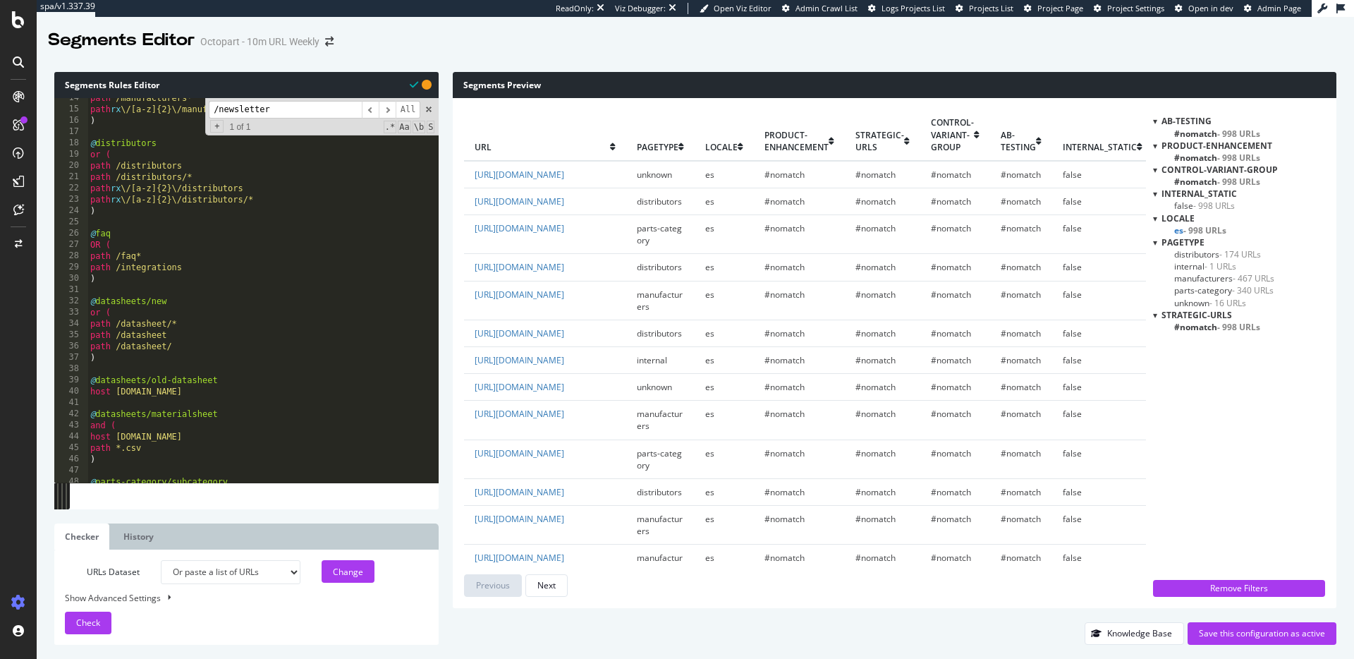
click at [1216, 202] on span "- 998 URLs" at bounding box center [1214, 206] width 42 height 12
click at [1232, 252] on span "- 174 URLs" at bounding box center [1240, 254] width 42 height 12
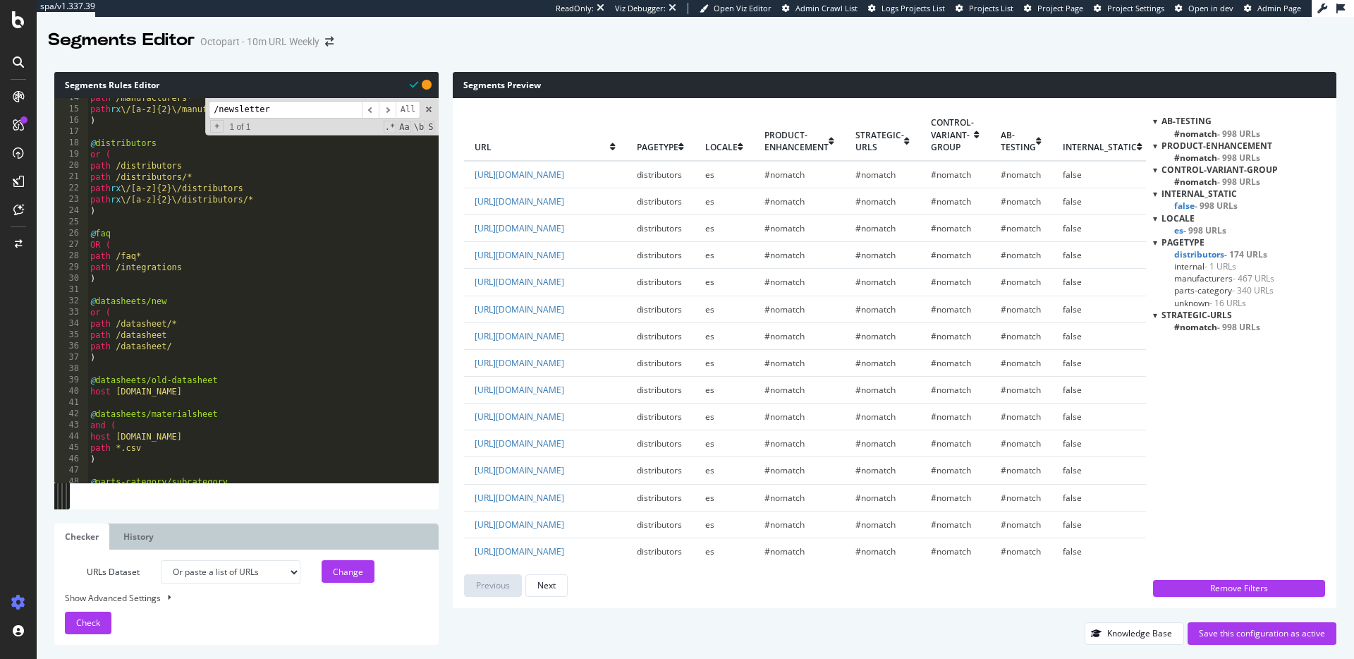
click at [1224, 264] on span "- 1 URLs" at bounding box center [1220, 266] width 32 height 12
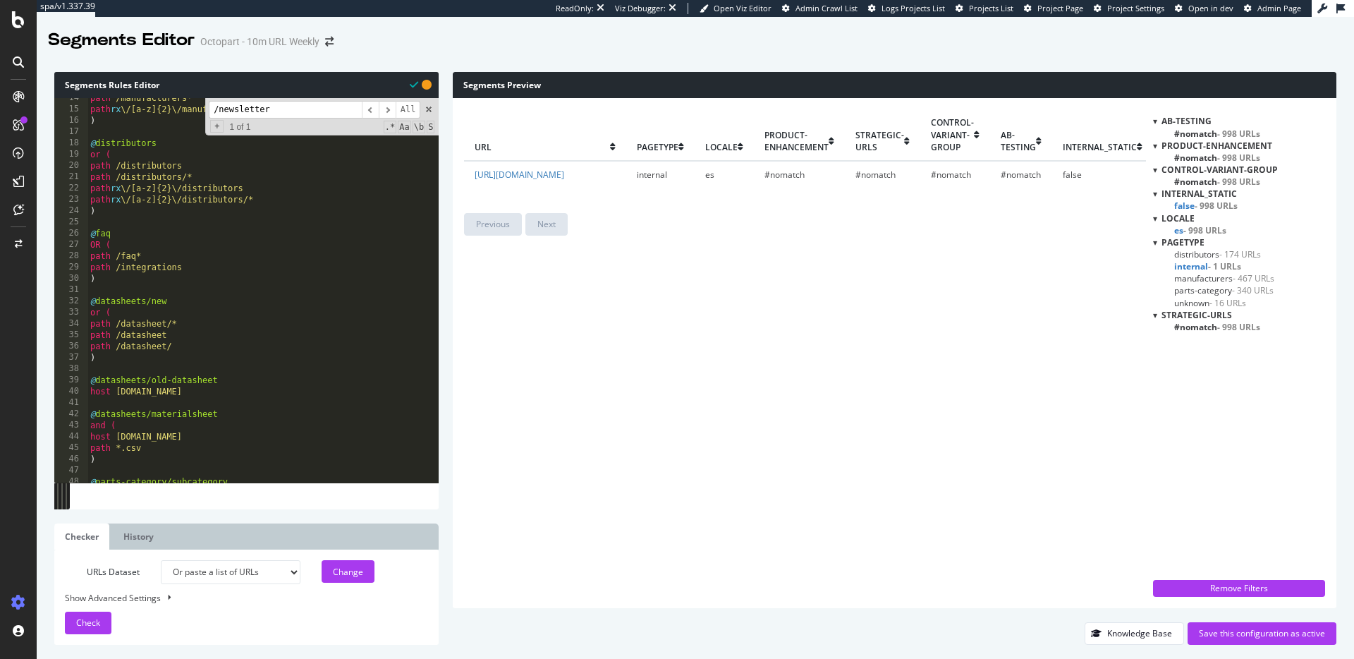
click at [1233, 285] on span "- 340 URLs" at bounding box center [1253, 290] width 42 height 12
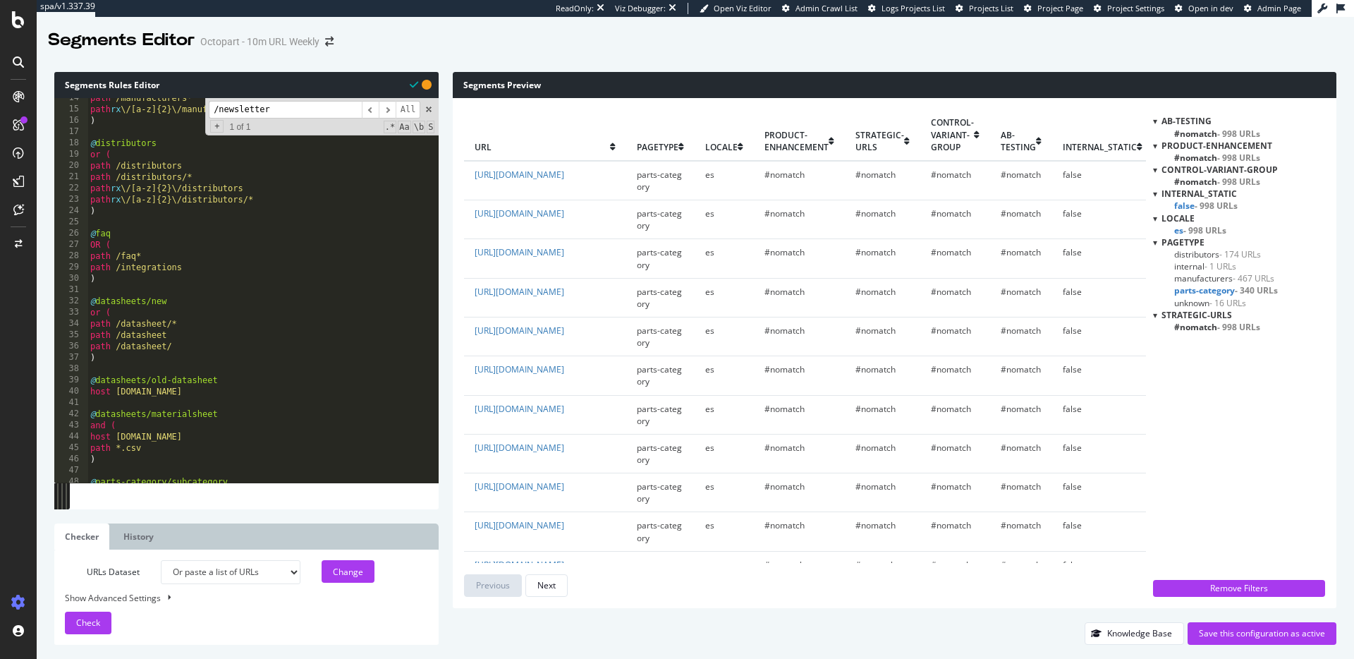
click at [1228, 303] on span "- 16 URLs" at bounding box center [1227, 303] width 37 height 12
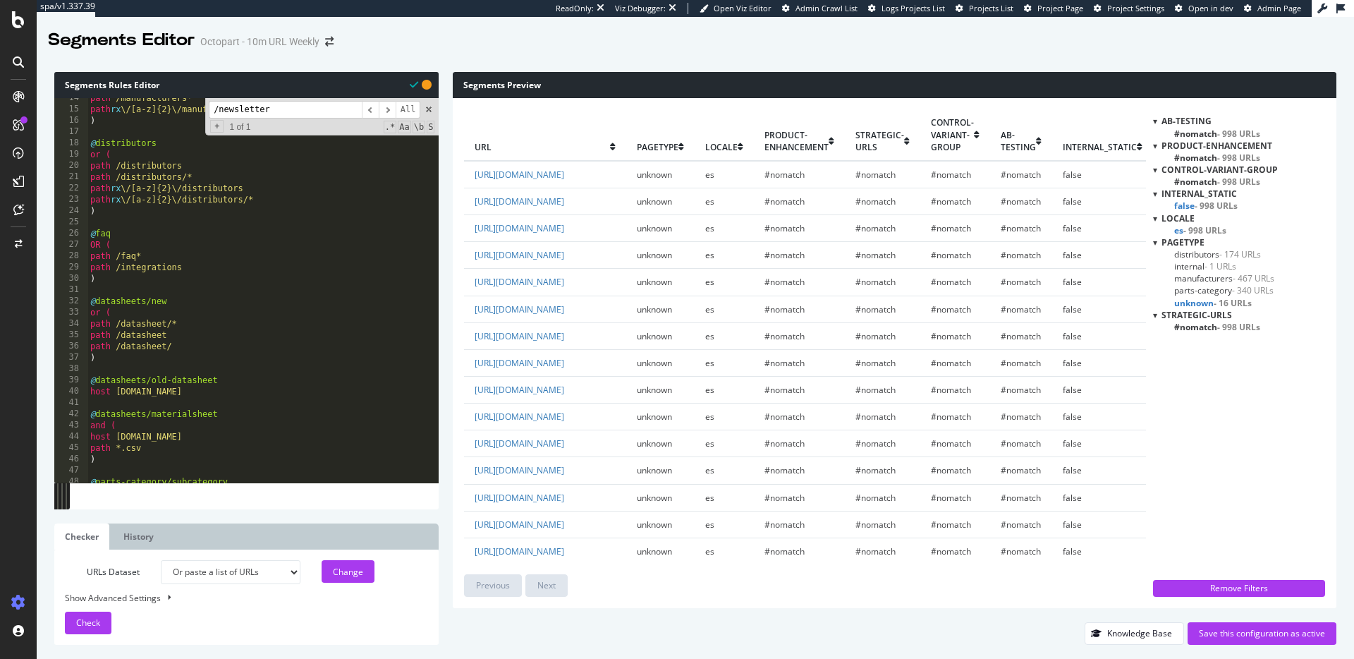
click at [1229, 326] on span "- 998 URLs" at bounding box center [1238, 327] width 43 height 12
click at [1233, 307] on span "- 16 URLs" at bounding box center [1233, 303] width 38 height 12
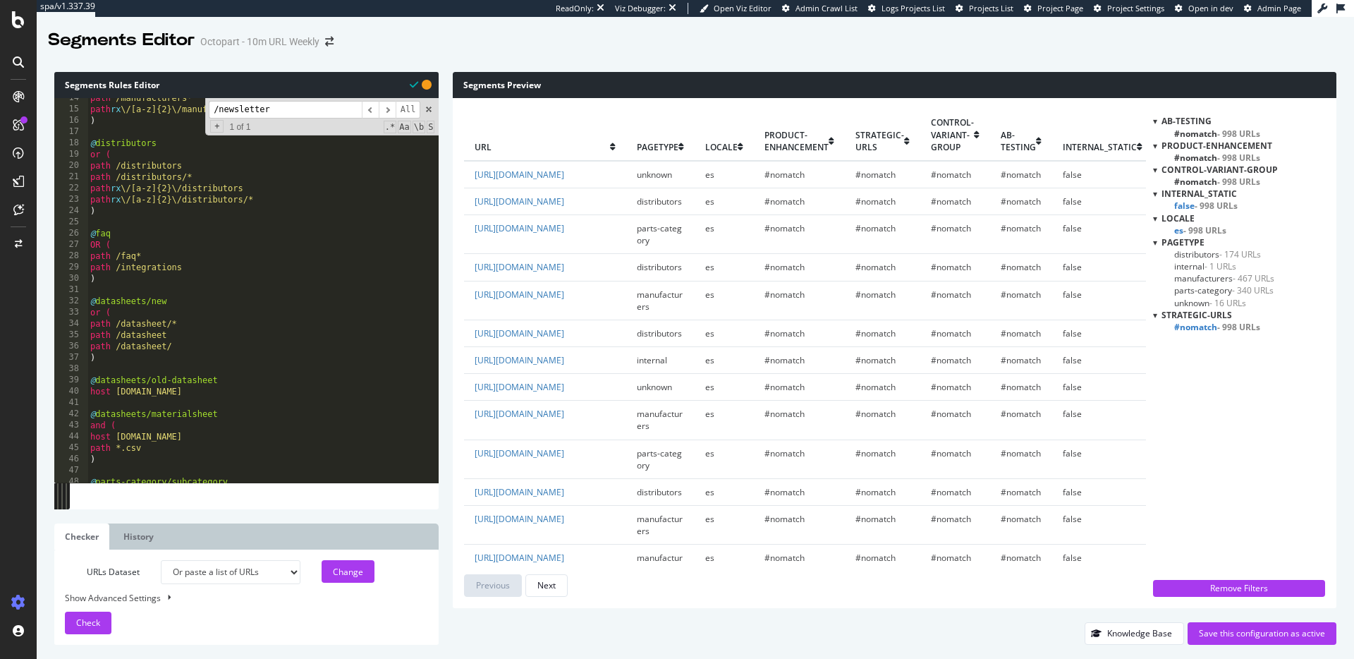
click at [1227, 286] on span "parts-category - 340 URLs" at bounding box center [1223, 290] width 99 height 12
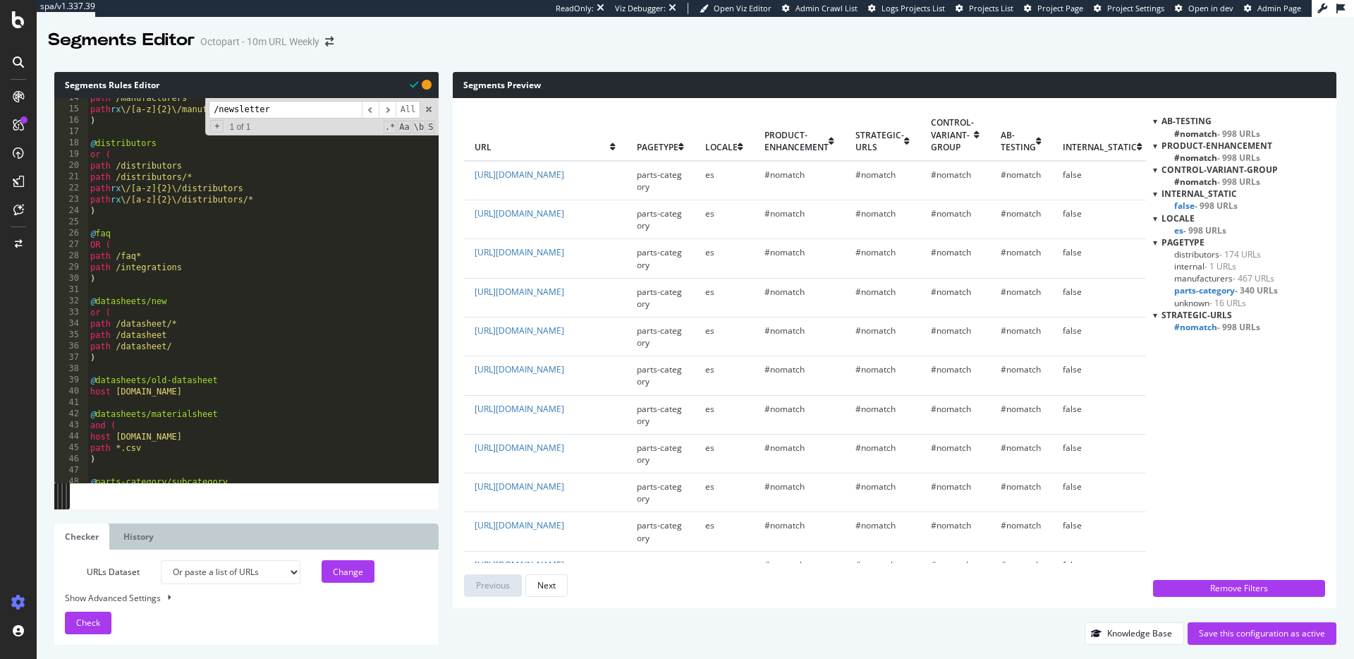
click at [1216, 252] on span "distributors - 174 URLs" at bounding box center [1217, 254] width 87 height 12
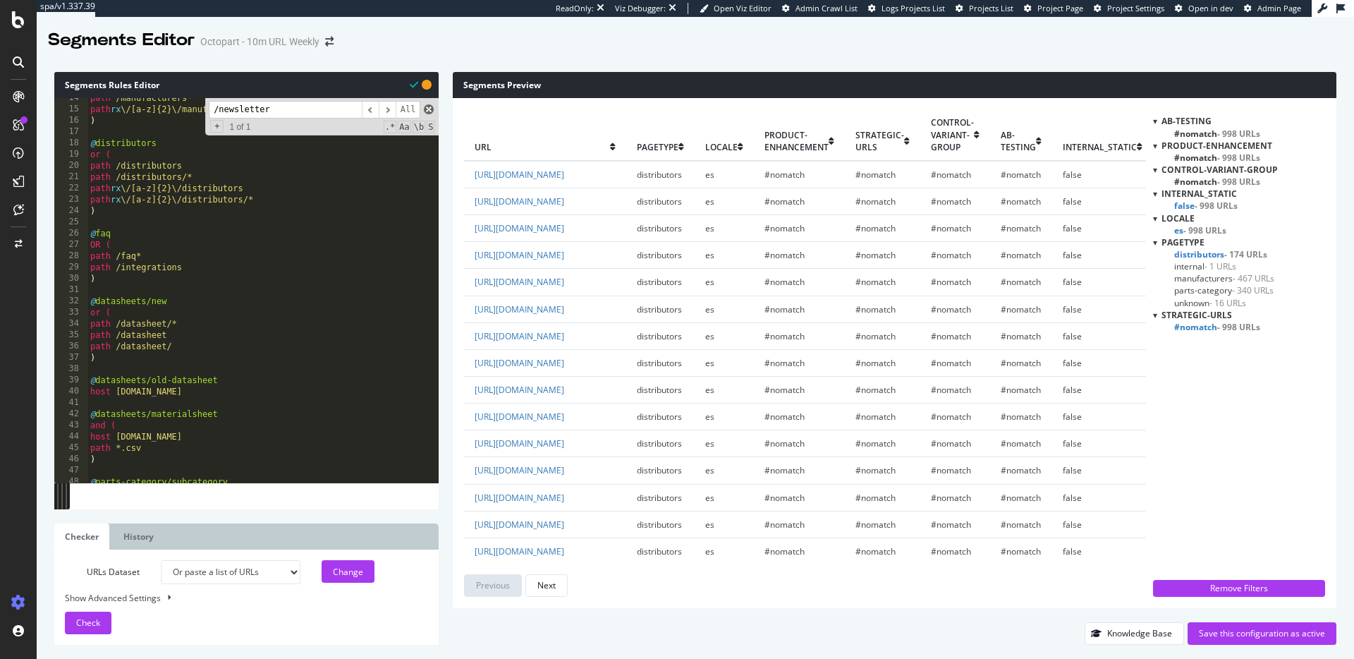
click at [428, 110] on span at bounding box center [429, 109] width 10 height 10
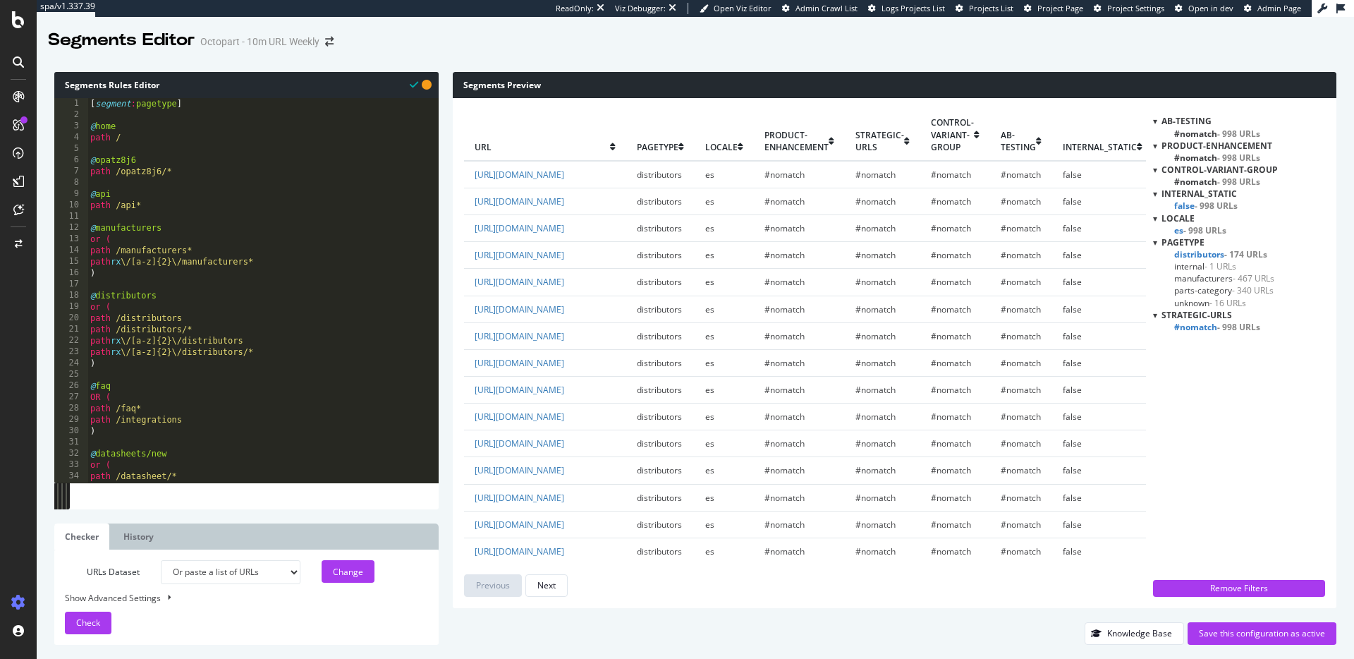
scroll to position [0, 0]
click at [127, 113] on div "[ segment : pagetype ] @ home path / @ opatz8j6 path /opatz8j6/* @ api path /ap…" at bounding box center [341, 301] width 508 height 407
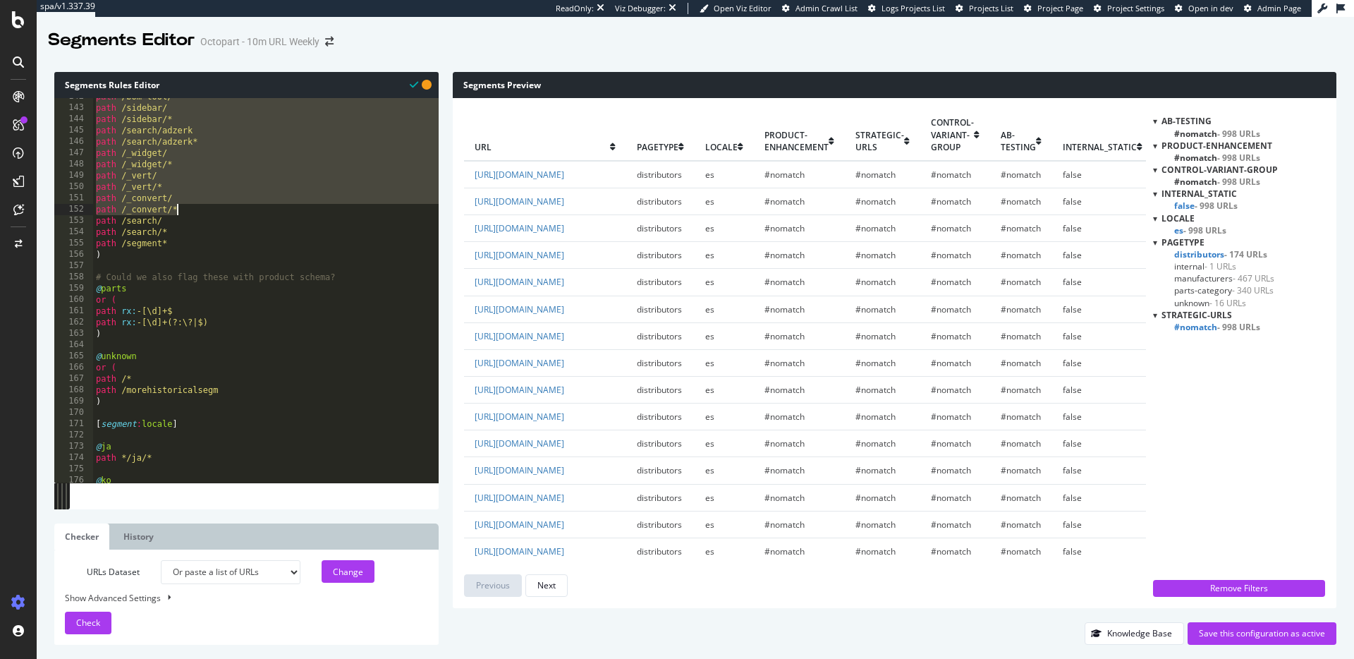
drag, startPoint x: 120, startPoint y: 106, endPoint x: 340, endPoint y: 192, distance: 236.0
click at [324, 205] on div "path /bom-tool/* path /sidebar/ path /sidebar/* path /search/adzerk path /searc…" at bounding box center [347, 294] width 508 height 407
type textarea "path /_convert/ path /_convert/*"
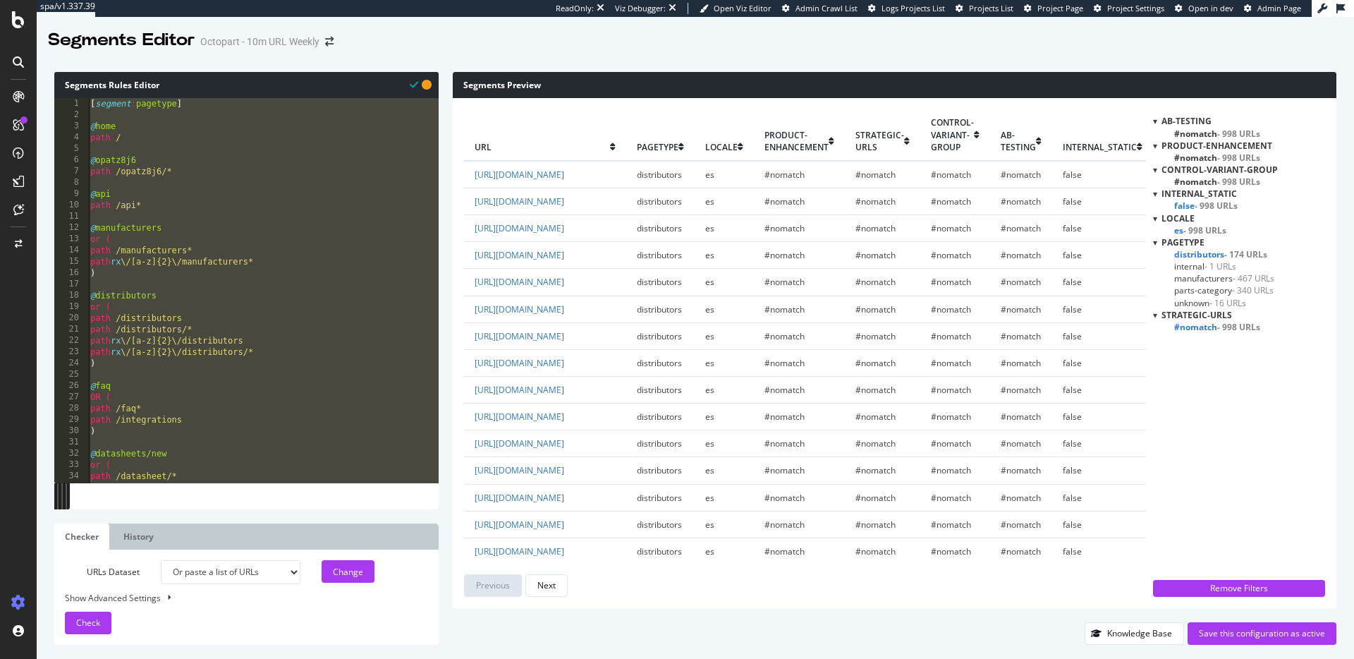
drag, startPoint x: 185, startPoint y: 118, endPoint x: 132, endPoint y: 111, distance: 54.1
click at [185, 118] on div "[ segment : pagetype ] @ home path / @ opatz8j6 path /opatz8j6/* @ api path /ap…" at bounding box center [341, 301] width 508 height 407
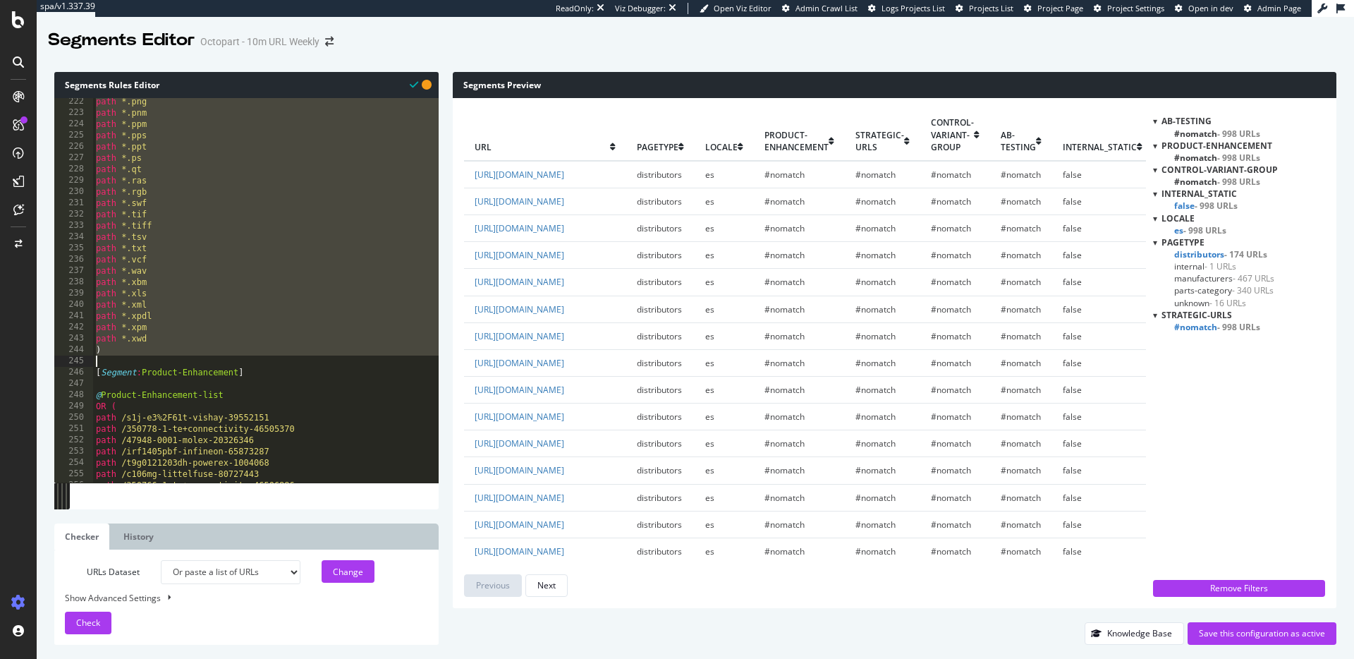
scroll to position [245, 0]
drag, startPoint x: 96, startPoint y: 105, endPoint x: 343, endPoint y: 355, distance: 352.0
click at [343, 355] on div "path *.pgm path *.png path *.pnm path *.ppm path *.pps path *.ppt path *.ps pat…" at bounding box center [347, 292] width 508 height 407
type textarea "path *.xwd )"
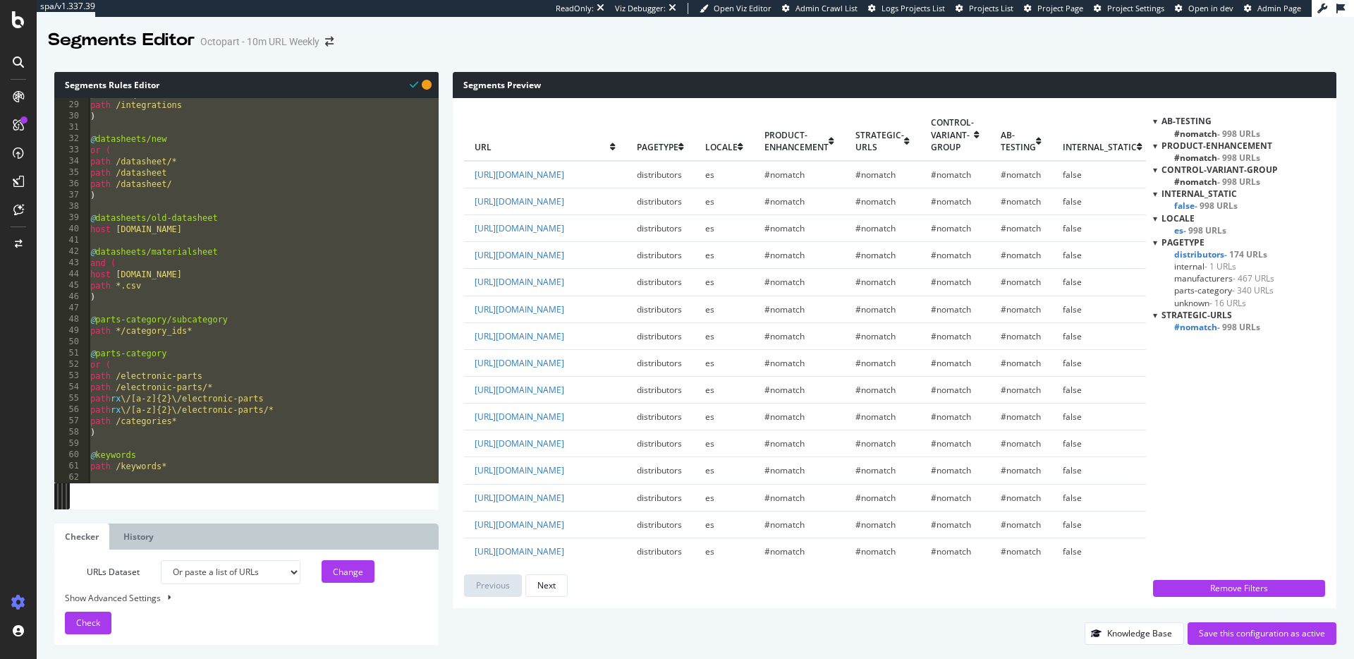
scroll to position [0, 0]
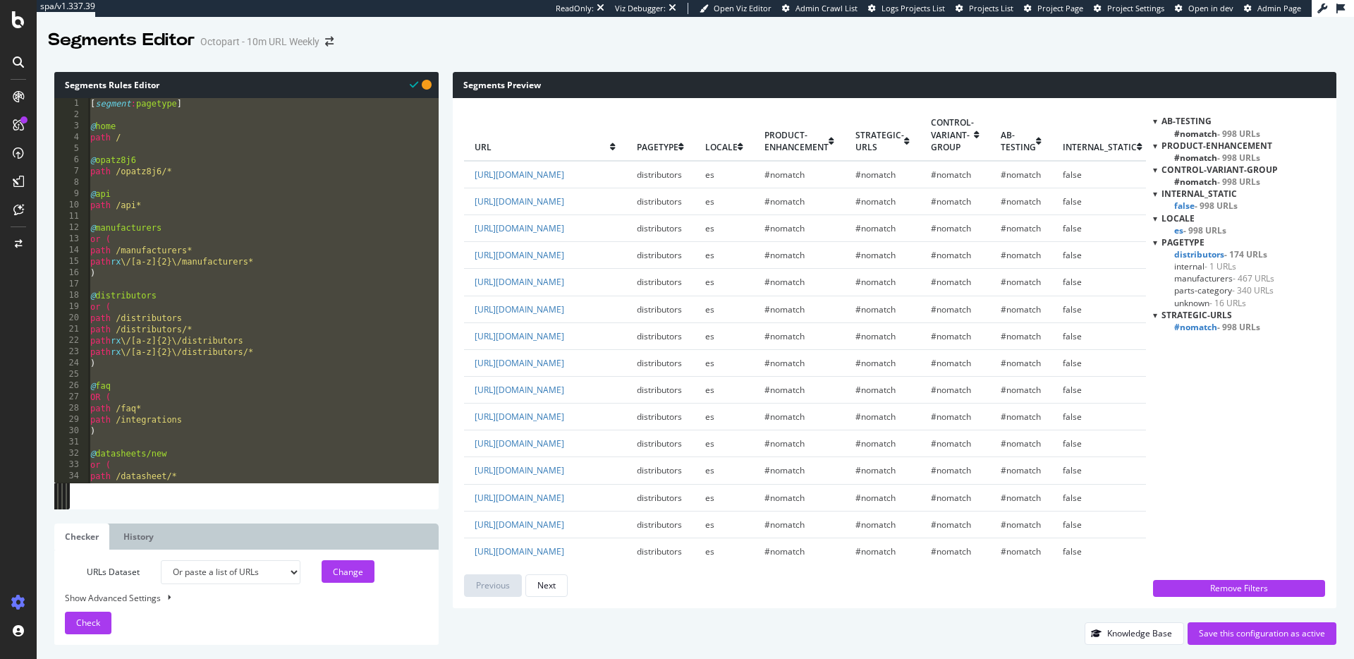
drag, startPoint x: 488, startPoint y: 50, endPoint x: 231, endPoint y: 3, distance: 261.0
click at [484, 49] on div "Segments Editor Octopart - 10m URL Weekly" at bounding box center [695, 34] width 1317 height 35
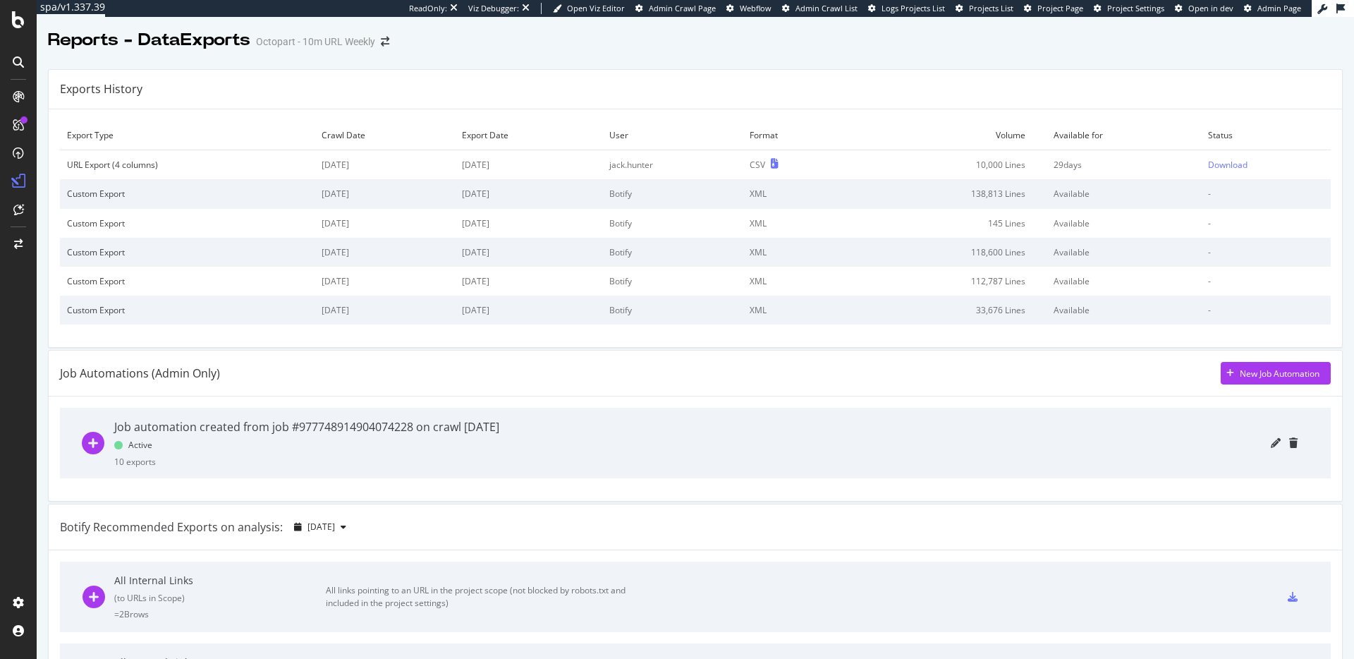
click at [765, 166] on div "CSV" at bounding box center [758, 165] width 16 height 12
click at [1230, 160] on div "Download" at bounding box center [1227, 165] width 39 height 12
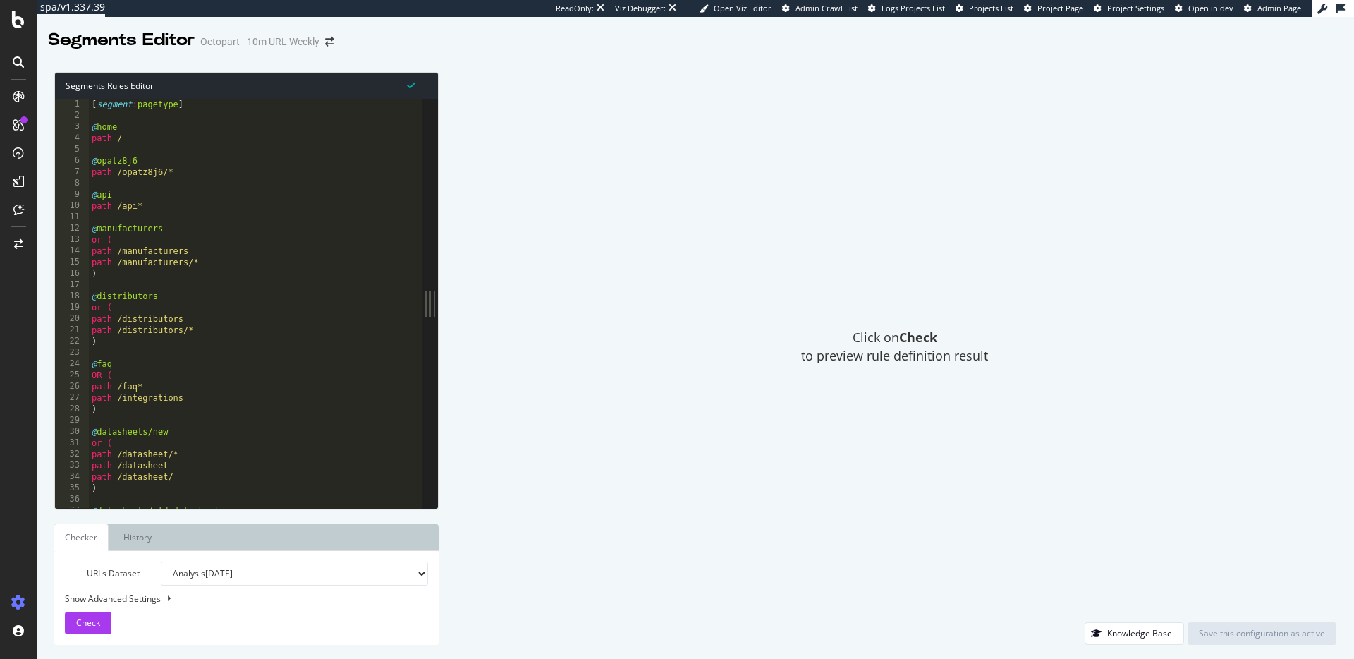
click at [219, 569] on select "Analysis 2025 Sep. 12th Analysis 2025 Sep. 9th Analysis 2025 Sep. 5th Analysis …" at bounding box center [294, 573] width 267 height 24
select select "urlList"
click at [161, 561] on select "Analysis 2025 Sep. 12th Analysis 2025 Sep. 9th Analysis 2025 Sep. 5th Analysis …" at bounding box center [294, 573] width 267 height 24
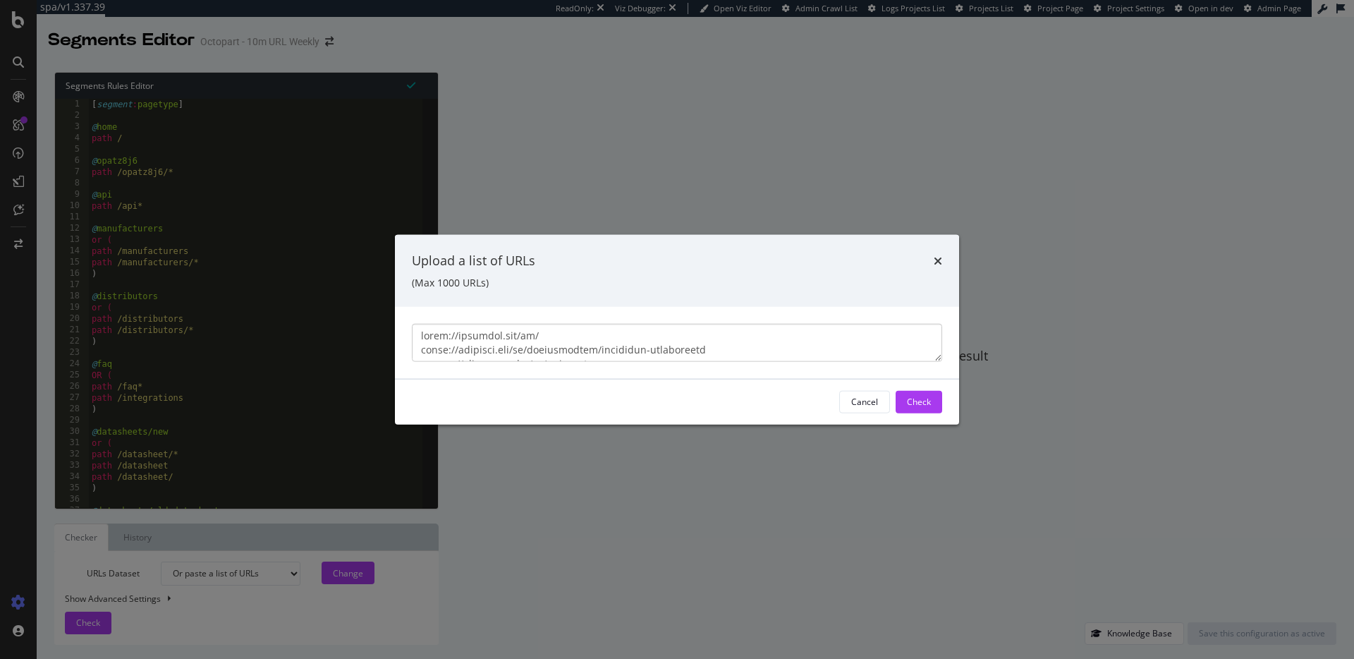
scroll to position [14508, 0]
type textarea "https://octopart.com/es/ https://octopart.com/es/distributors/rochester-electro…"
click at [934, 394] on button "Check" at bounding box center [919, 401] width 47 height 23
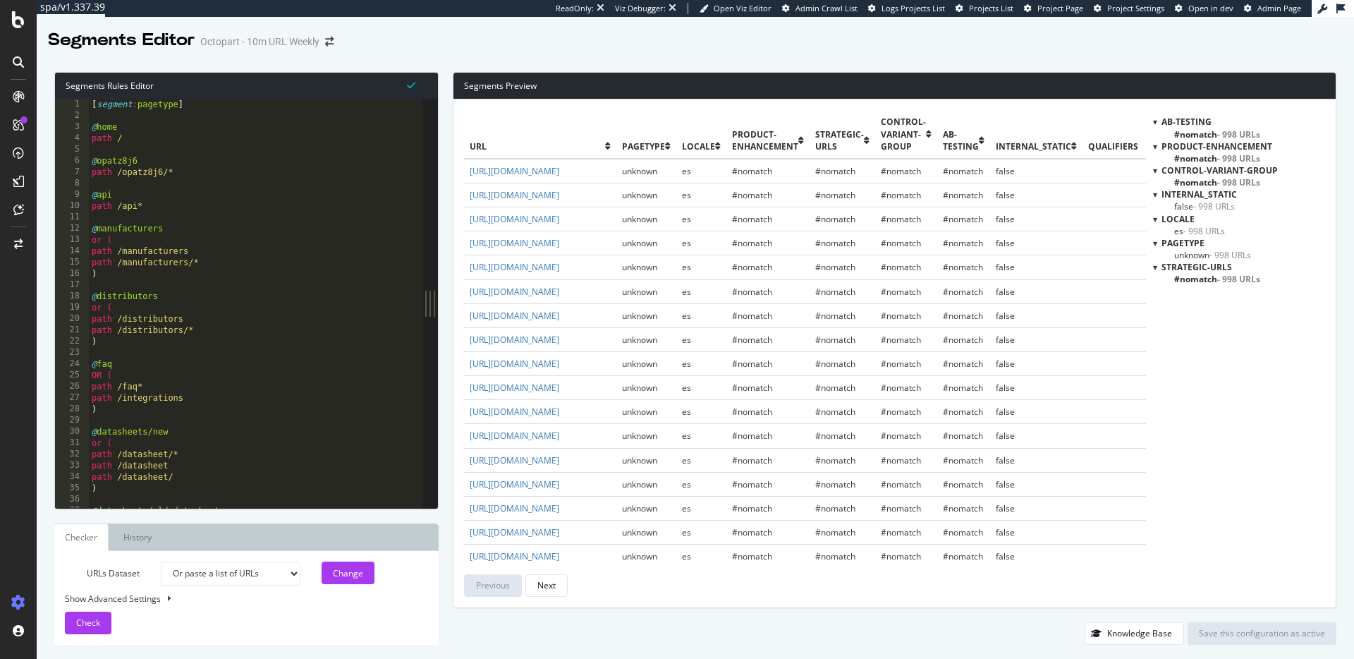
type textarea "path /api*"
click at [290, 210] on div "[ segment : pagetype ] @ home path / @ opatz8j6 path /opatz8j6/* @ api path /ap…" at bounding box center [343, 315] width 508 height 432
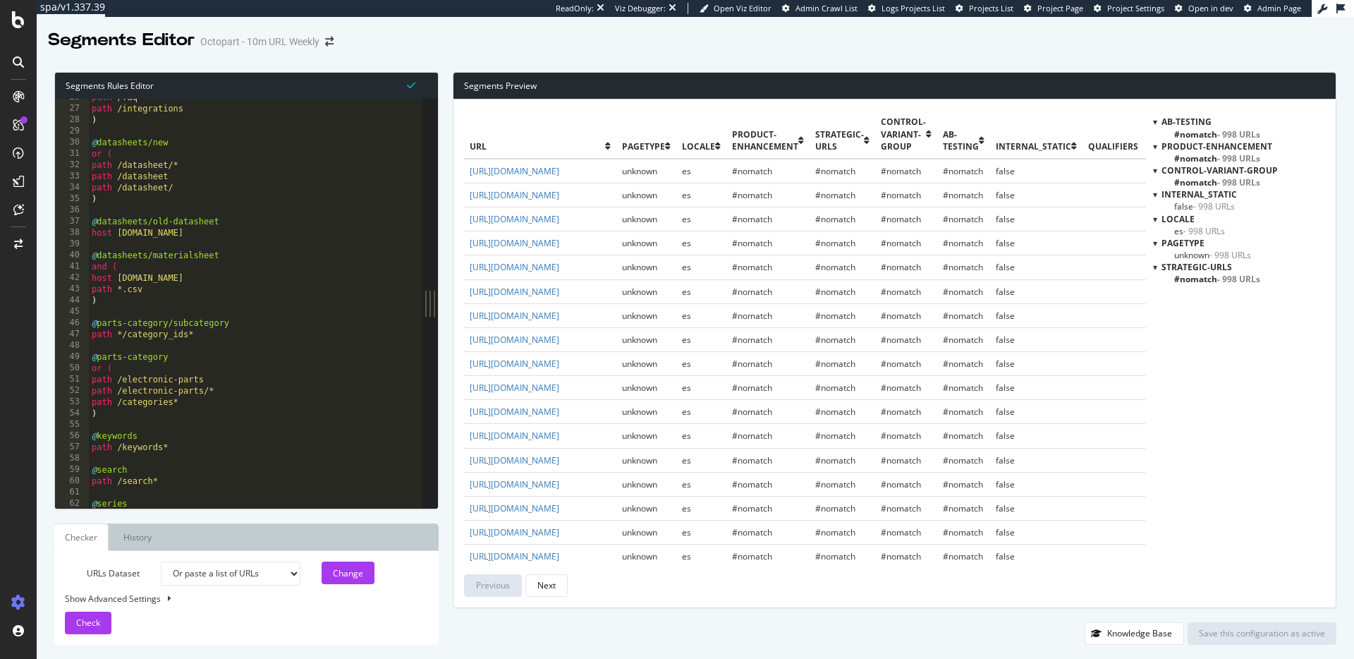
scroll to position [0, 0]
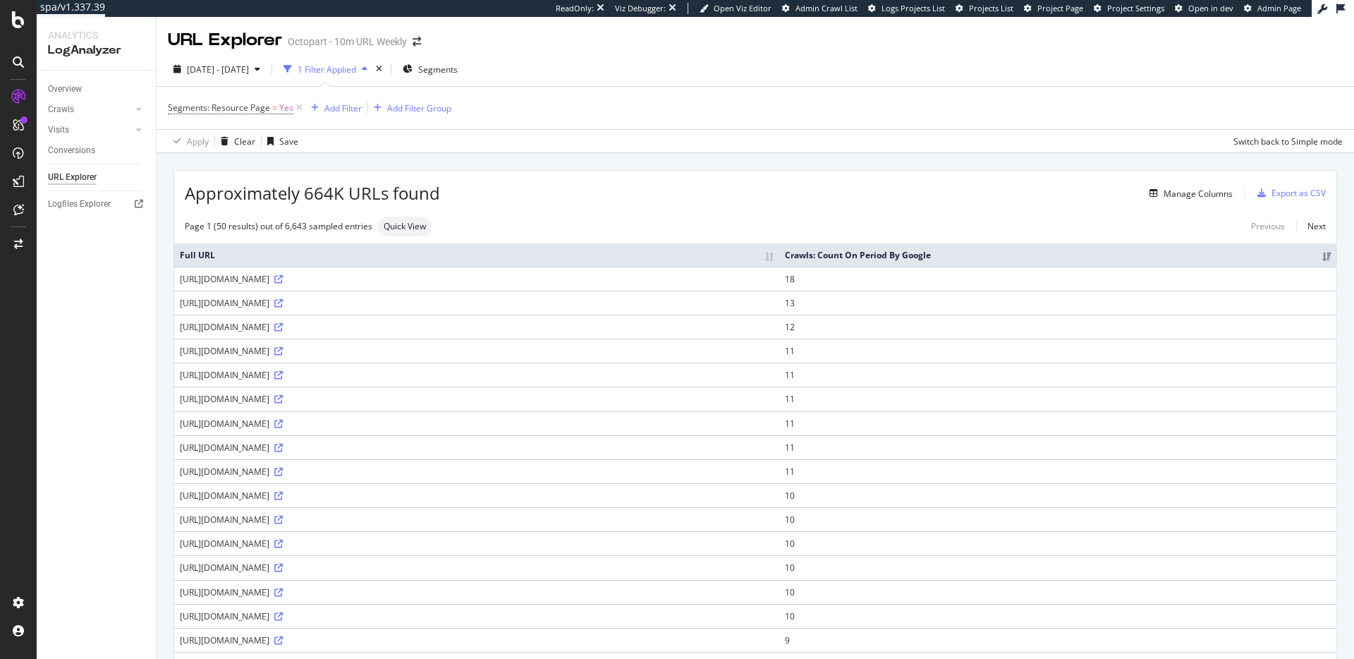
click at [1089, 255] on th "Crawls: Count On Period By Google" at bounding box center [1057, 254] width 557 height 23
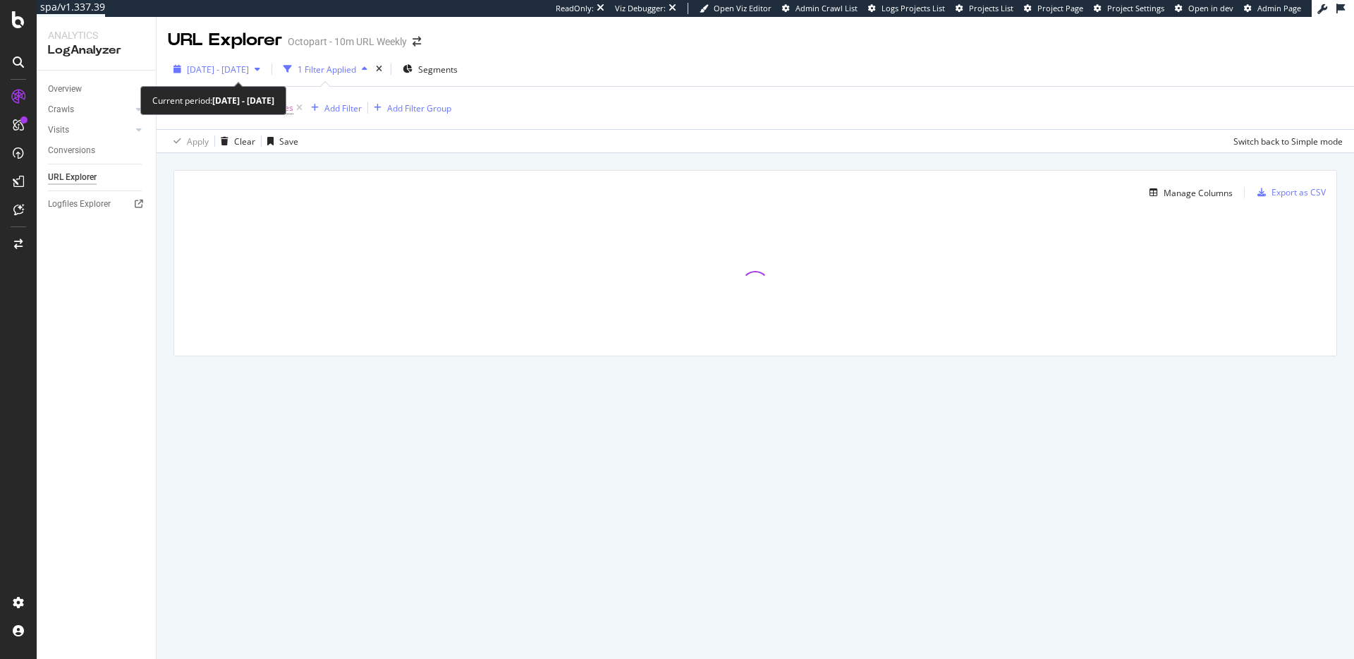
click at [266, 63] on div "[DATE] - [DATE]" at bounding box center [217, 69] width 98 height 21
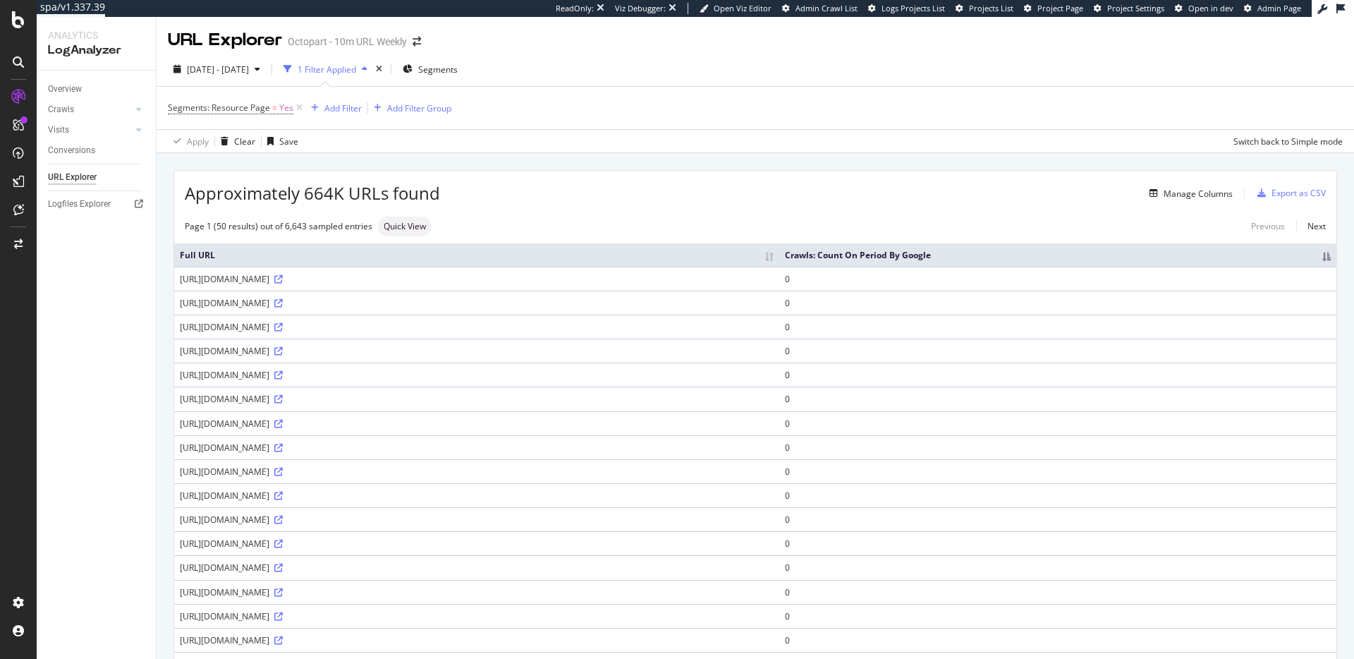
click at [624, 82] on div "[DATE] - [DATE] 1 Filter Applied Segments" at bounding box center [755, 72] width 1197 height 28
click at [1121, 245] on th "Crawls: Count On Period By Google" at bounding box center [1057, 254] width 557 height 23
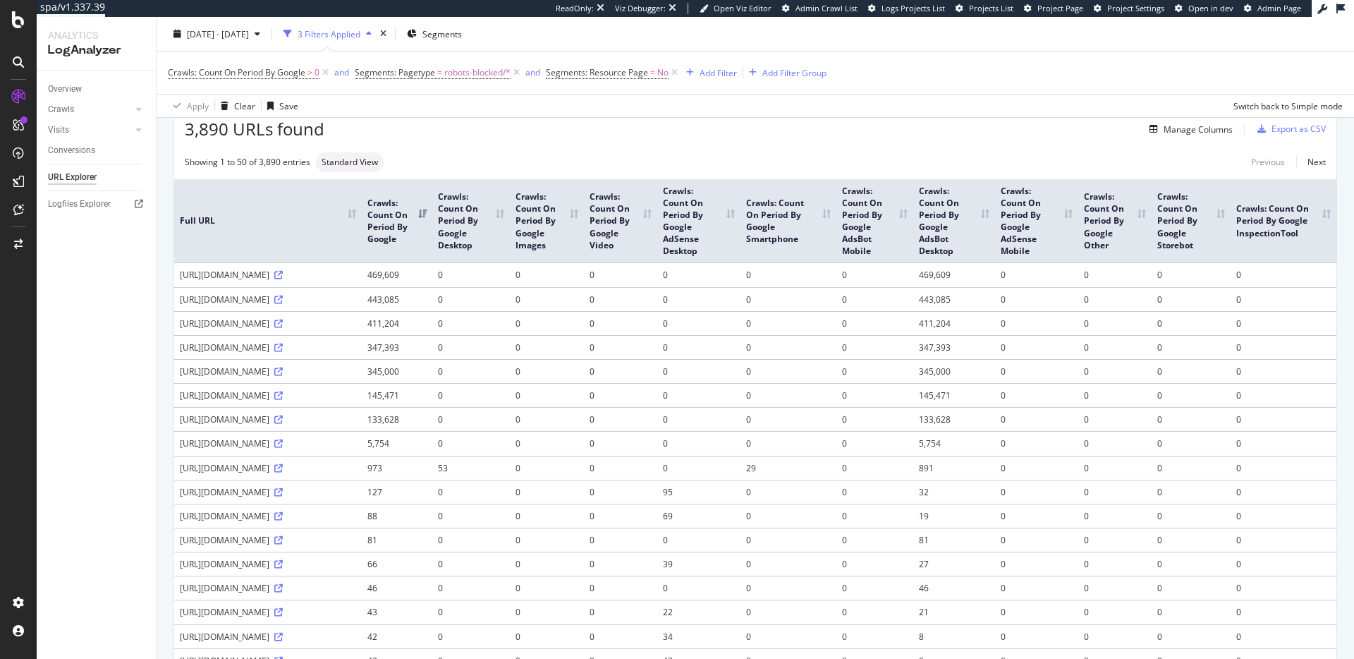
scroll to position [49, 0]
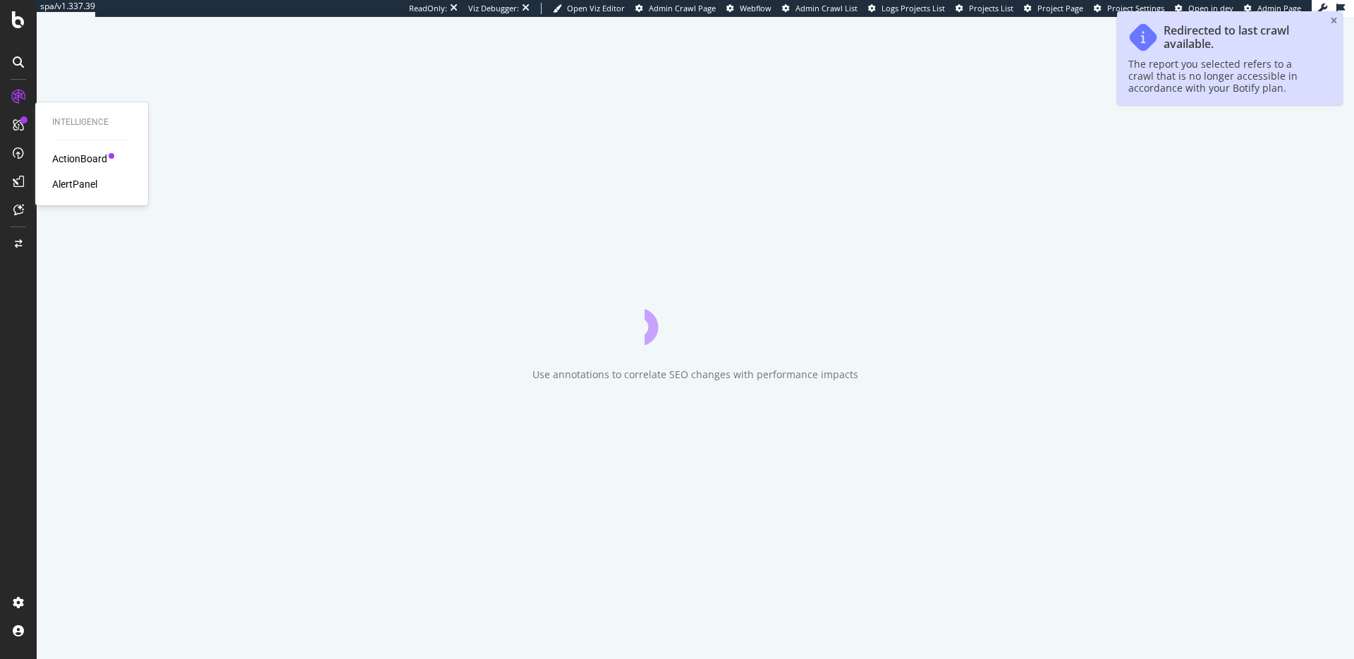
click at [71, 186] on div "AlertPanel" at bounding box center [74, 184] width 45 height 14
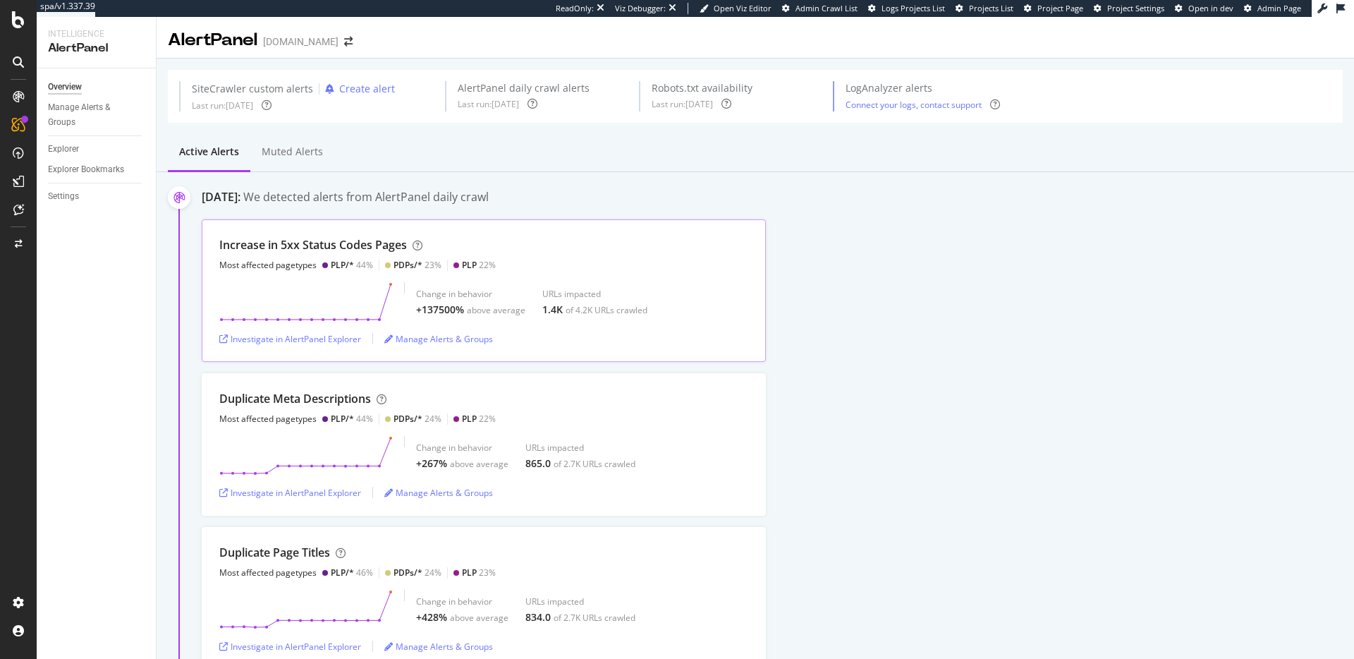
click at [380, 271] on div "Increase in 5xx Status Codes Pages Most affected pagetypes PLP/* 44% PDPs/* 23%…" at bounding box center [484, 290] width 564 height 142
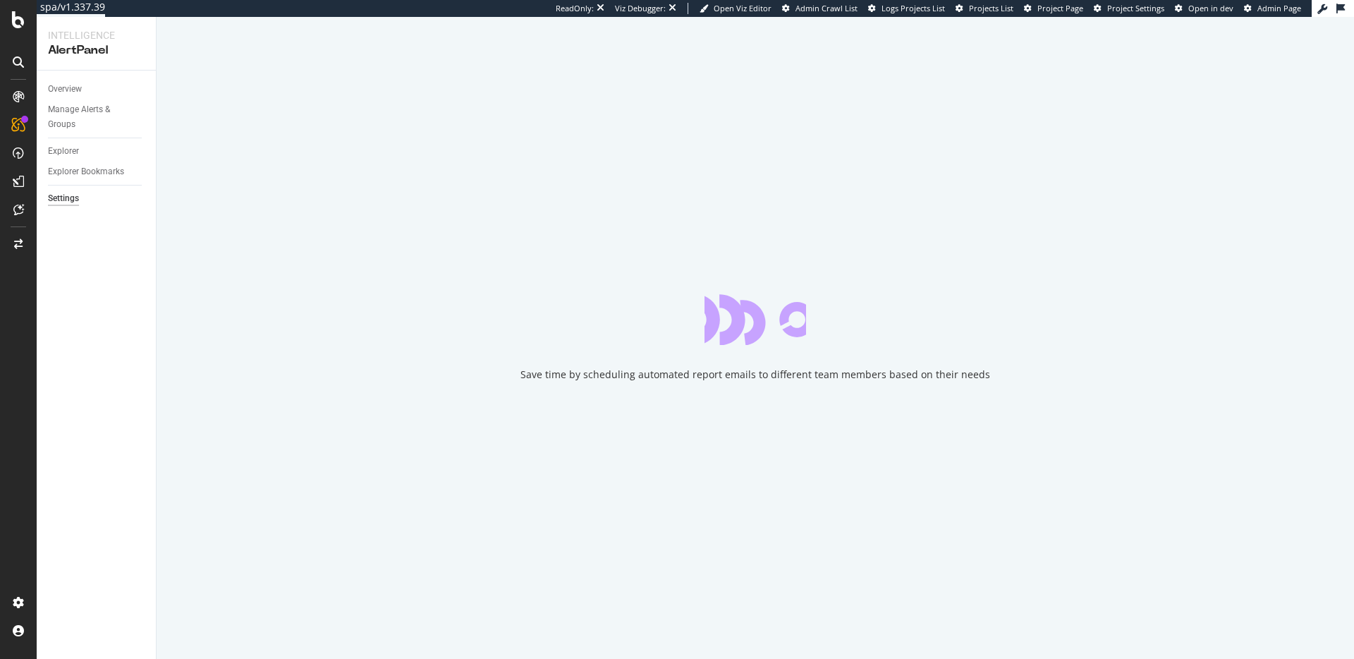
select select "02"
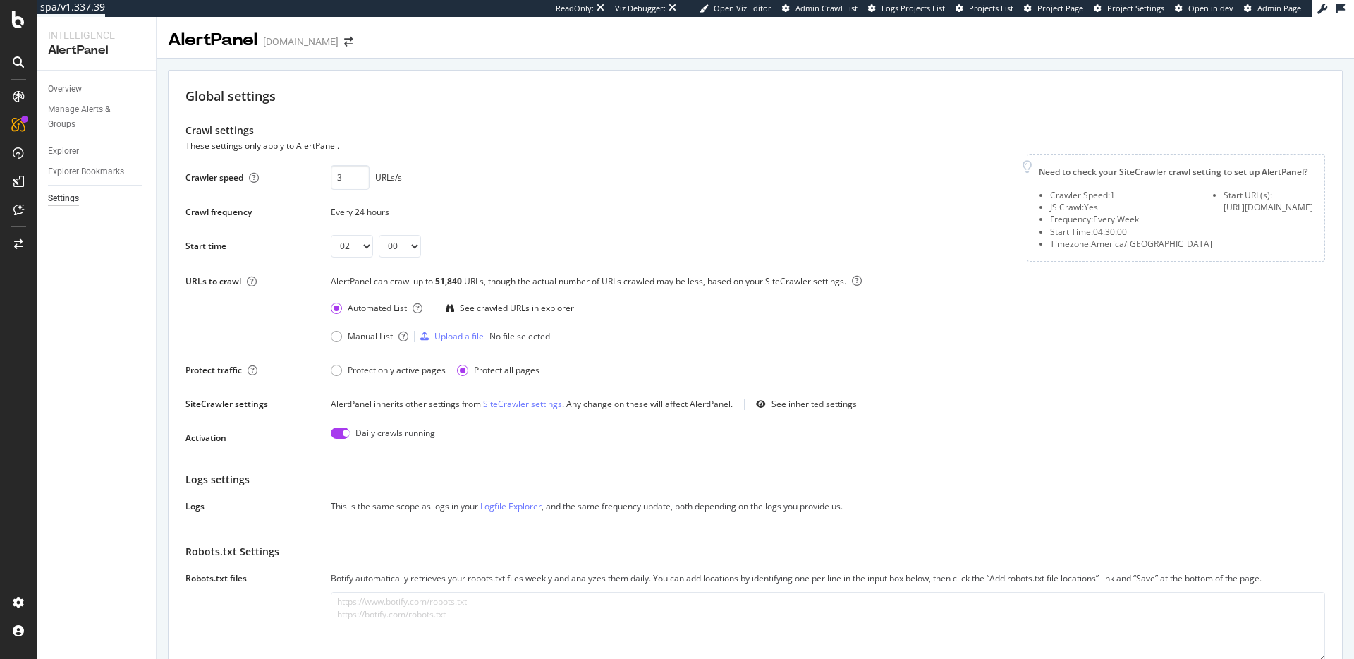
click at [297, 233] on div "Crawler speed 3 URLs/s Saving this setting generate the scope of your daily ale…" at bounding box center [597, 206] width 824 height 104
click at [343, 251] on select "00 01 02 03 04 05 06 07 08 09 10 11 12 13 14 15 16 17 18 19 20 21 22 23" at bounding box center [352, 246] width 42 height 23
